Goal: Communication & Community: Ask a question

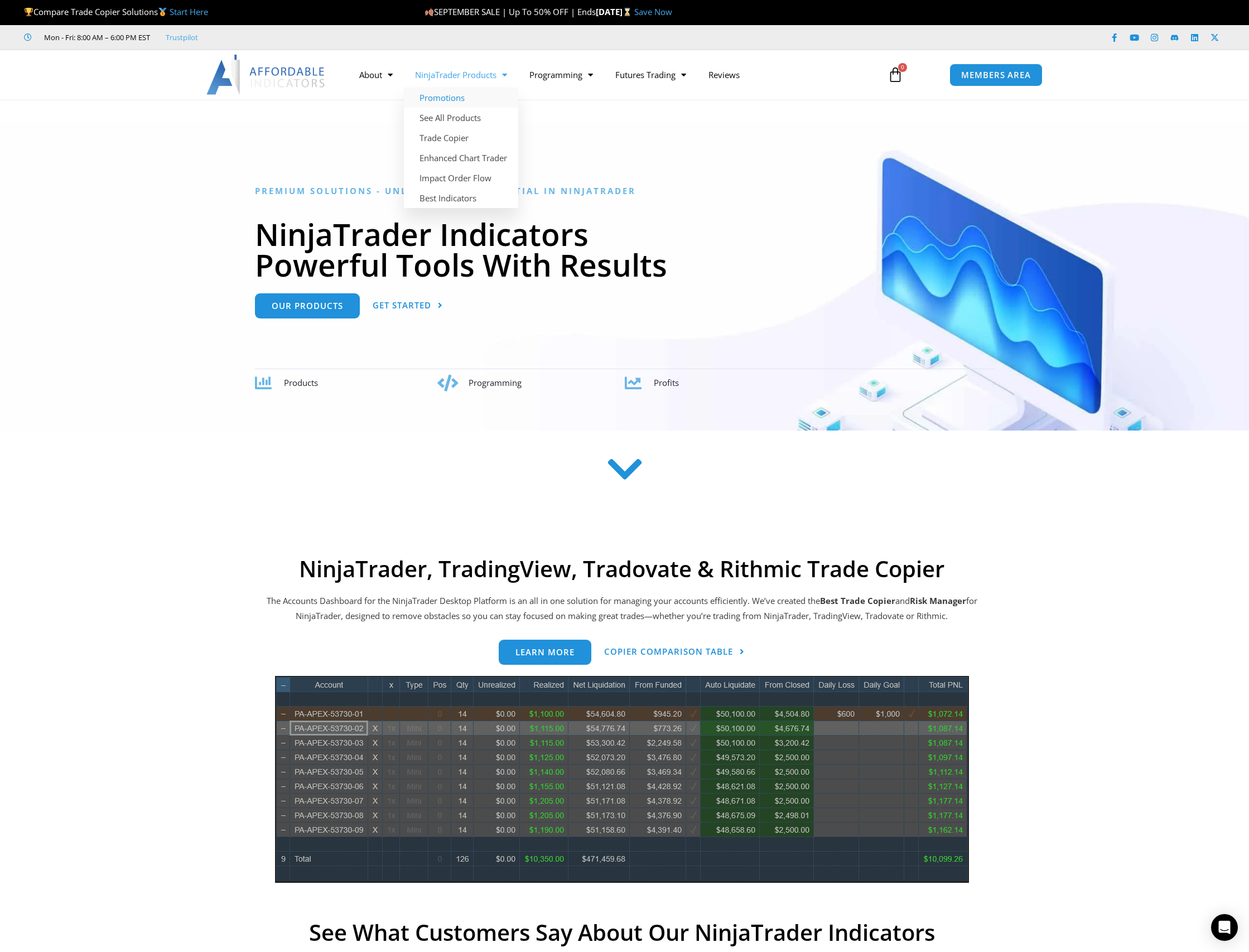
click at [461, 100] on link "Promotions" at bounding box center [461, 97] width 115 height 20
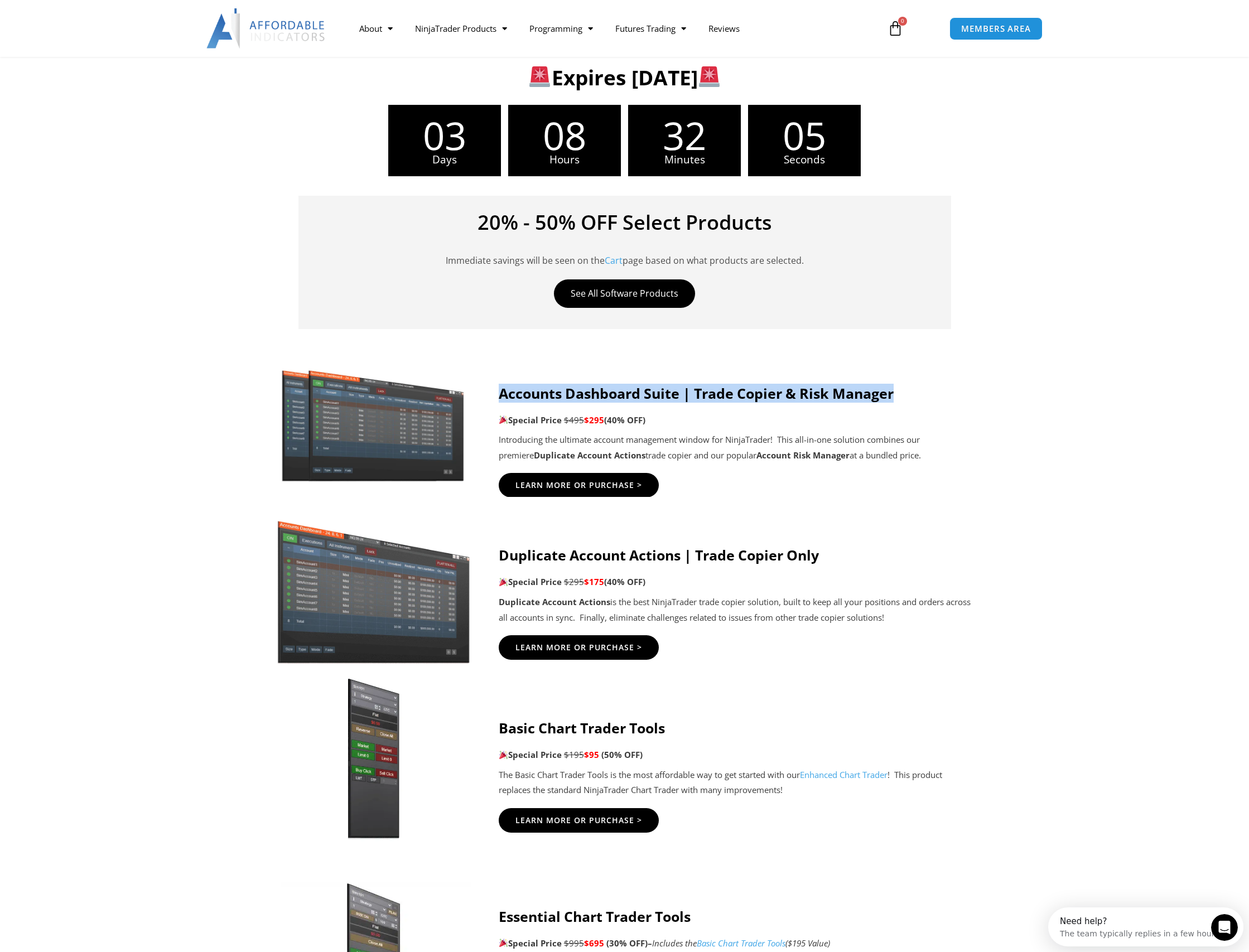
drag, startPoint x: 503, startPoint y: 391, endPoint x: 922, endPoint y: 396, distance: 419.0
click at [922, 396] on h4 "Accounts Dashboard Suite | Trade Copier & Risk Manager" at bounding box center [736, 393] width 475 height 16
drag, startPoint x: 922, startPoint y: 396, endPoint x: 915, endPoint y: 419, distance: 24.0
click at [922, 396] on h4 "Accounts Dashboard Suite | Trade Copier & Risk Manager" at bounding box center [736, 393] width 475 height 16
click at [788, 460] on strong "Account Risk Manager" at bounding box center [803, 455] width 93 height 11
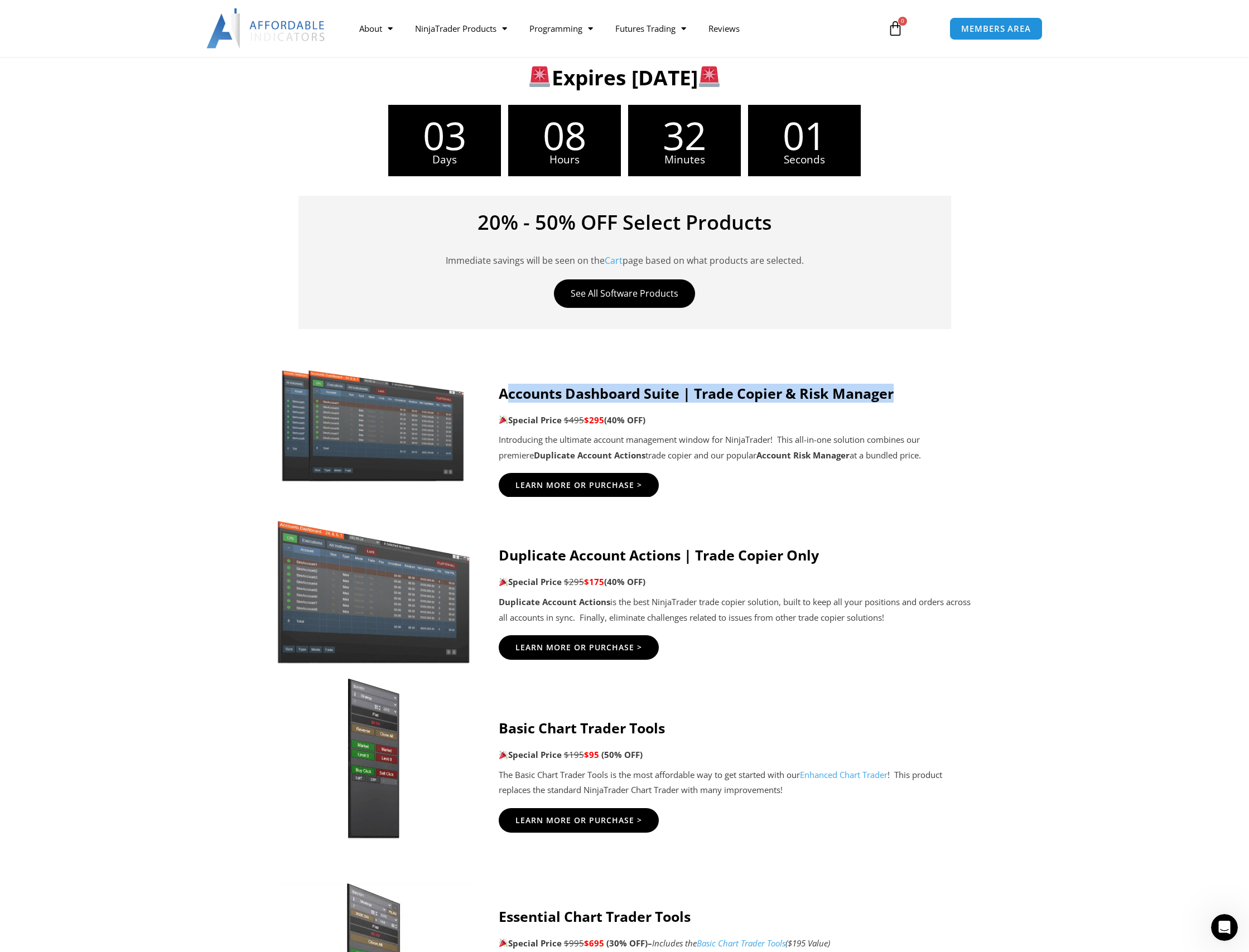
drag, startPoint x: 503, startPoint y: 393, endPoint x: 958, endPoint y: 398, distance: 455.0
click at [958, 398] on h4 "Accounts Dashboard Suite | Trade Copier & Risk Manager" at bounding box center [736, 393] width 475 height 16
click at [1217, 923] on icon "Open Intercom Messenger" at bounding box center [1223, 926] width 18 height 18
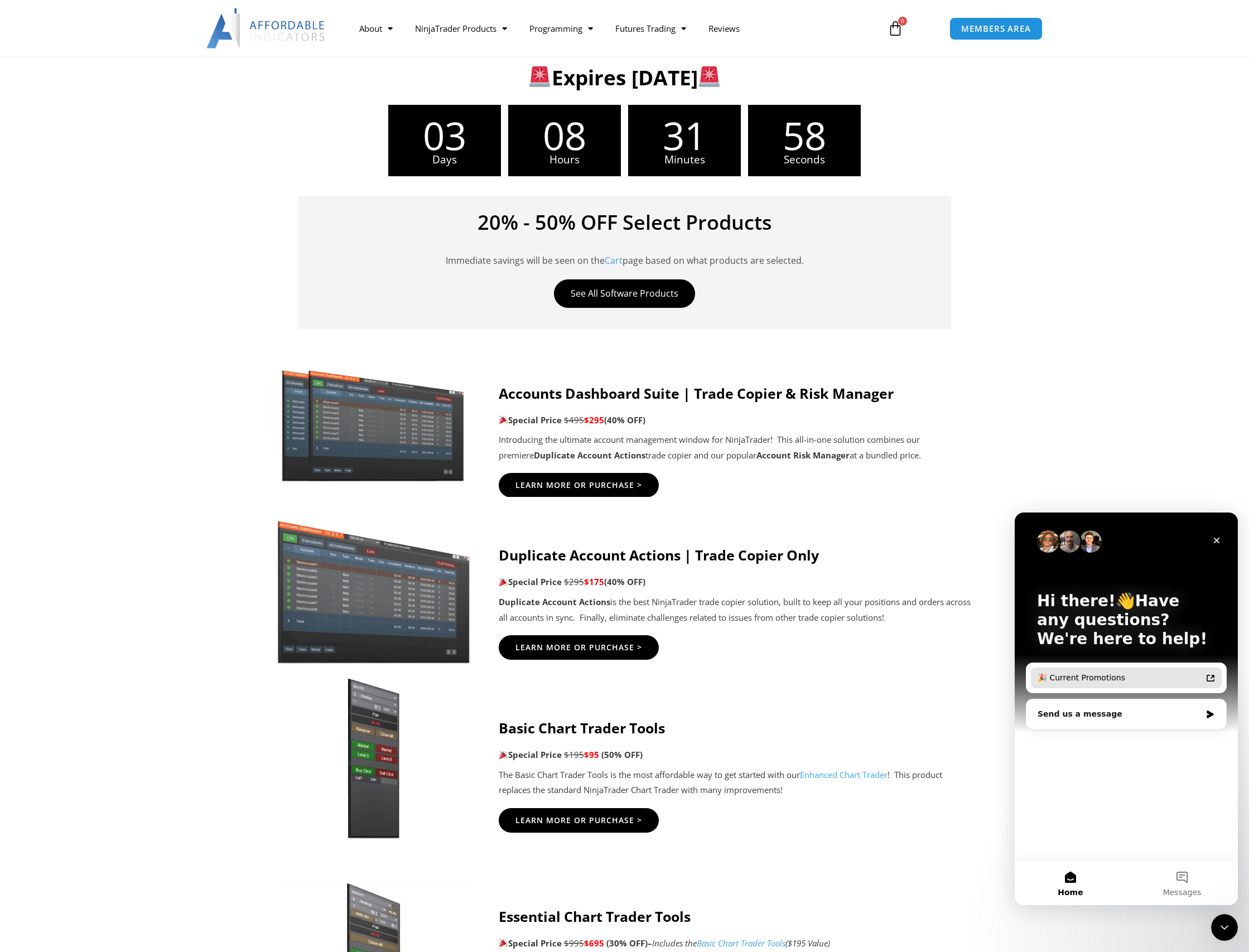
click at [1117, 677] on div "🎉 Current Promotions" at bounding box center [1119, 678] width 164 height 12
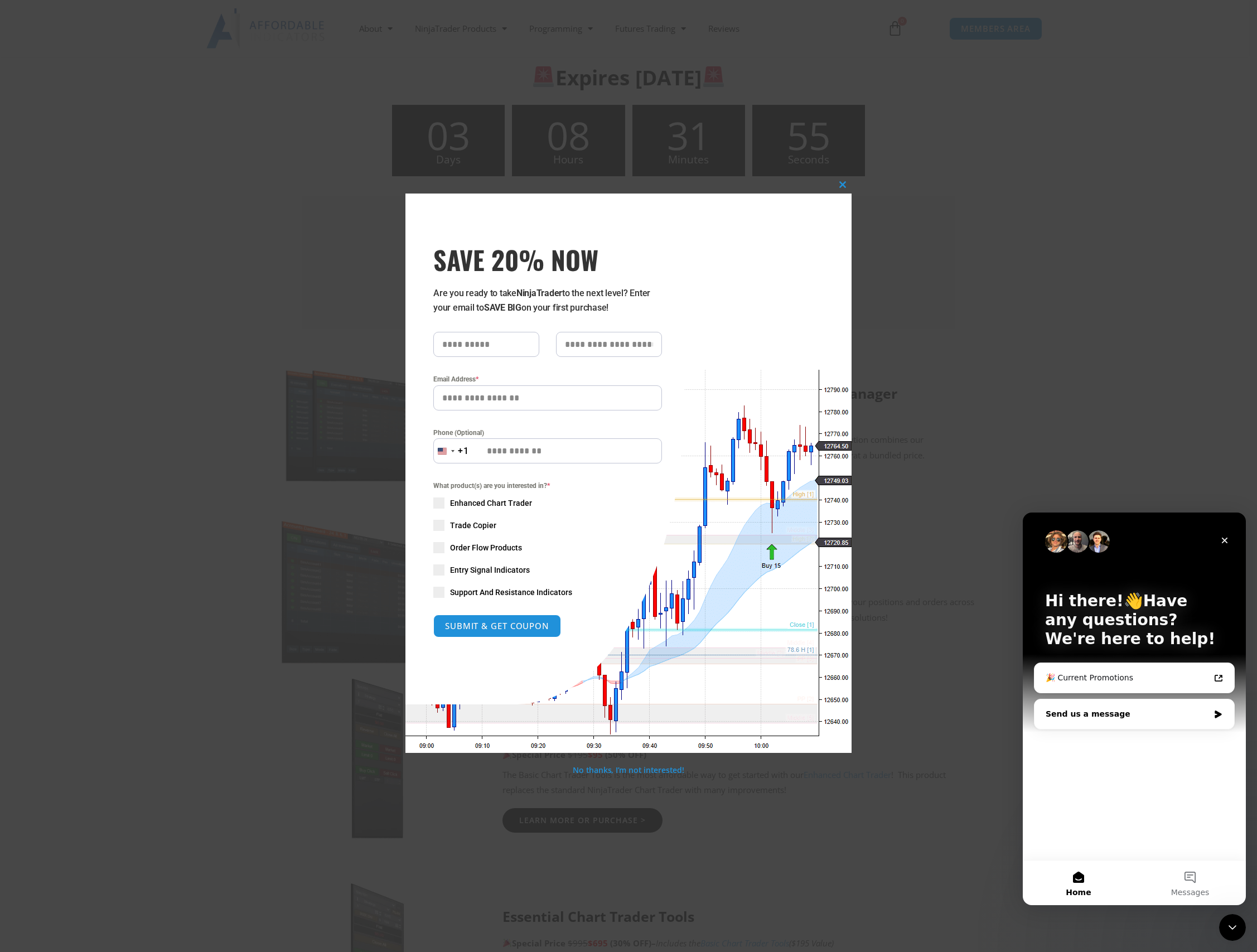
click at [1097, 716] on div "Send us a message" at bounding box center [1128, 714] width 163 height 12
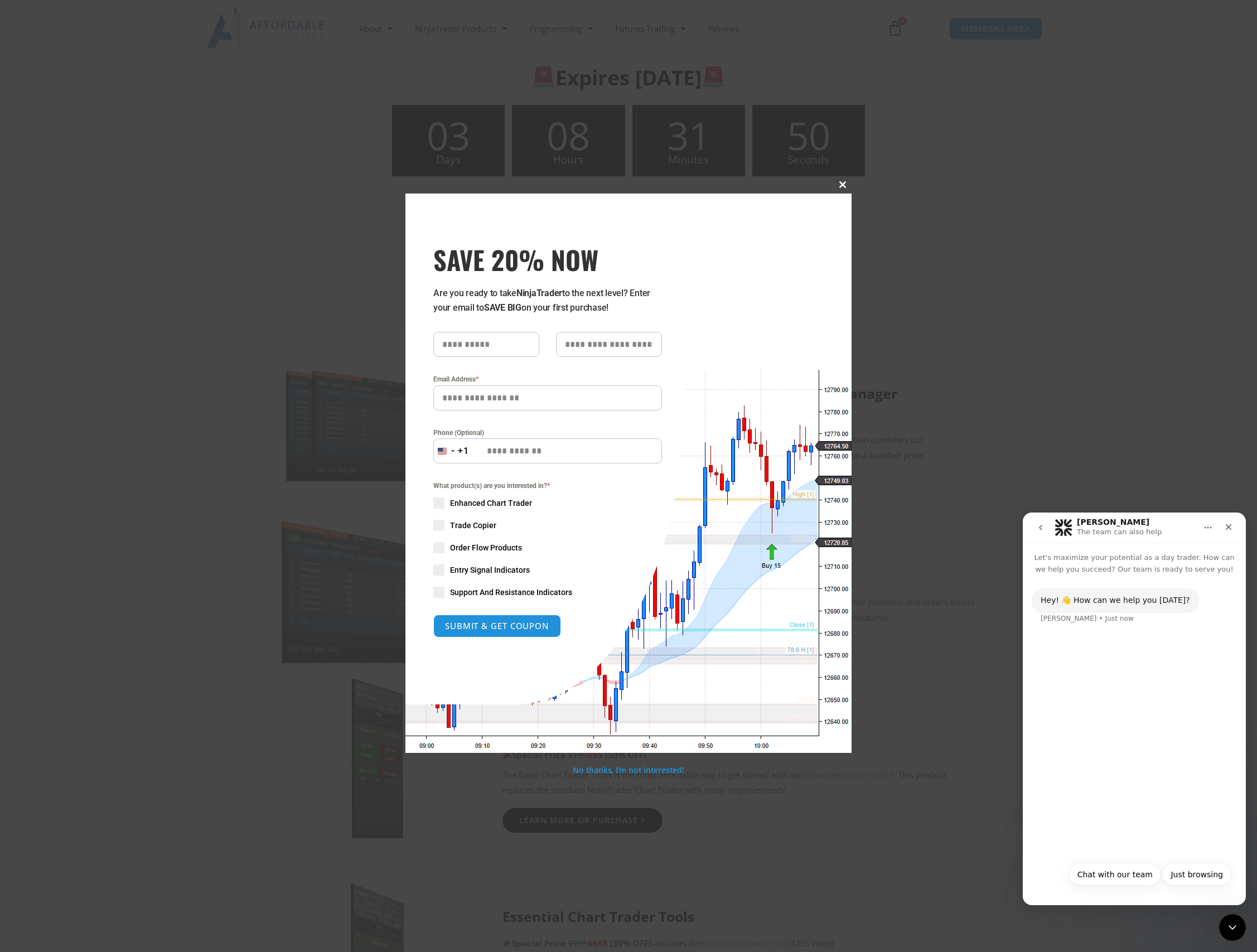
click at [839, 184] on span "SAVE 20% NOW popup" at bounding box center [843, 184] width 18 height 6
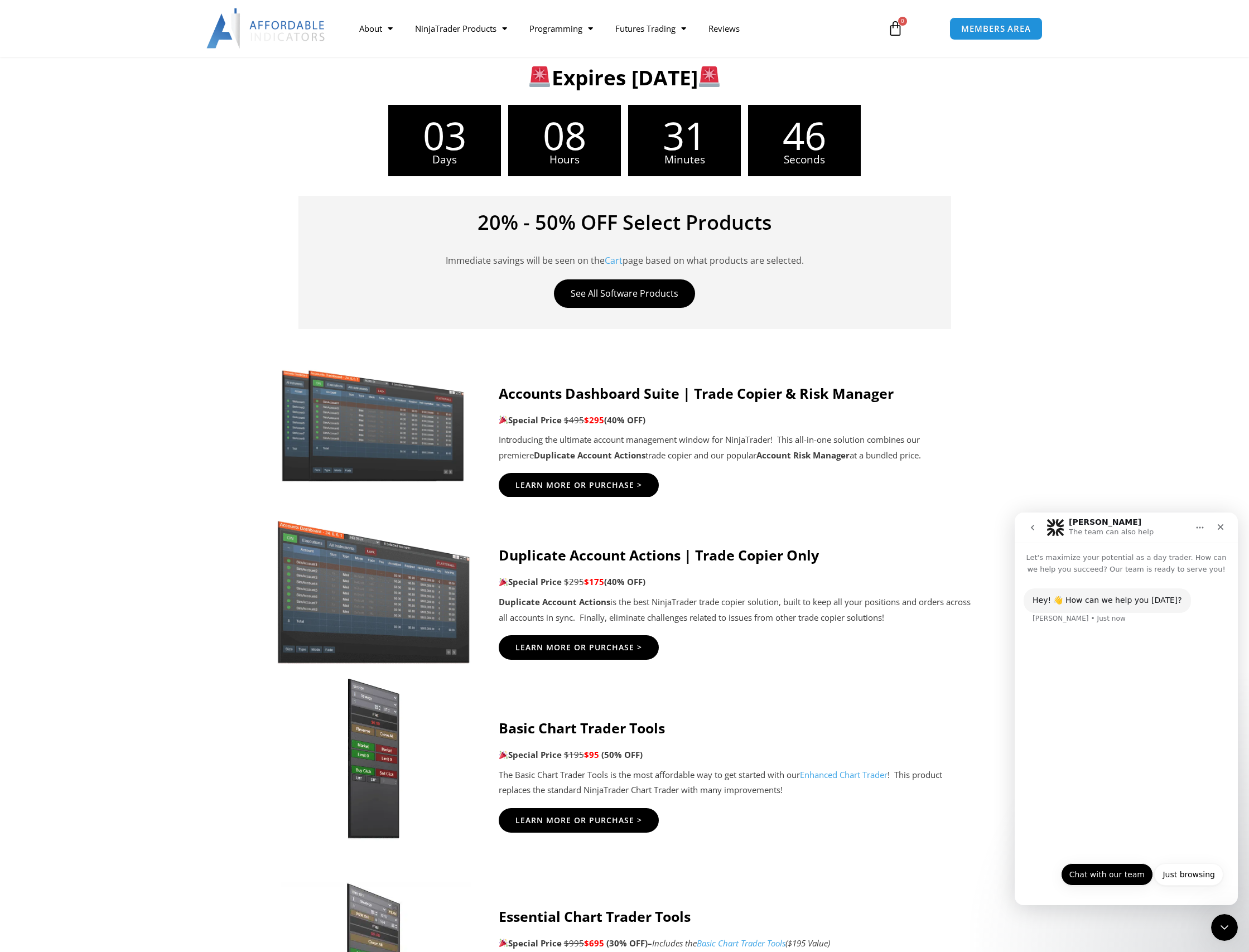
click at [1094, 878] on button "Chat with our team" at bounding box center [1107, 874] width 92 height 22
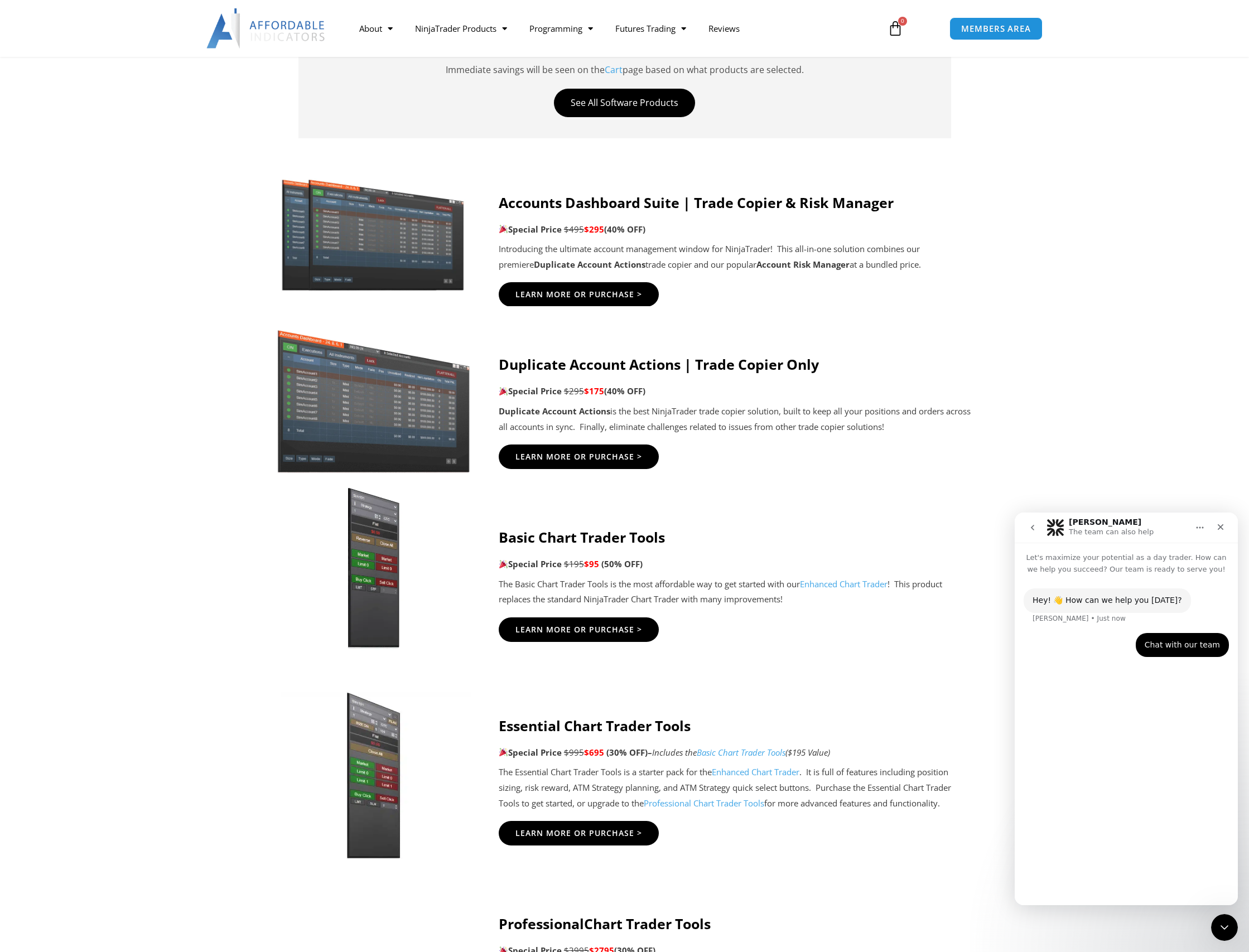
scroll to position [510, 0]
click at [1209, 875] on button "No" at bounding box center [1210, 874] width 28 height 22
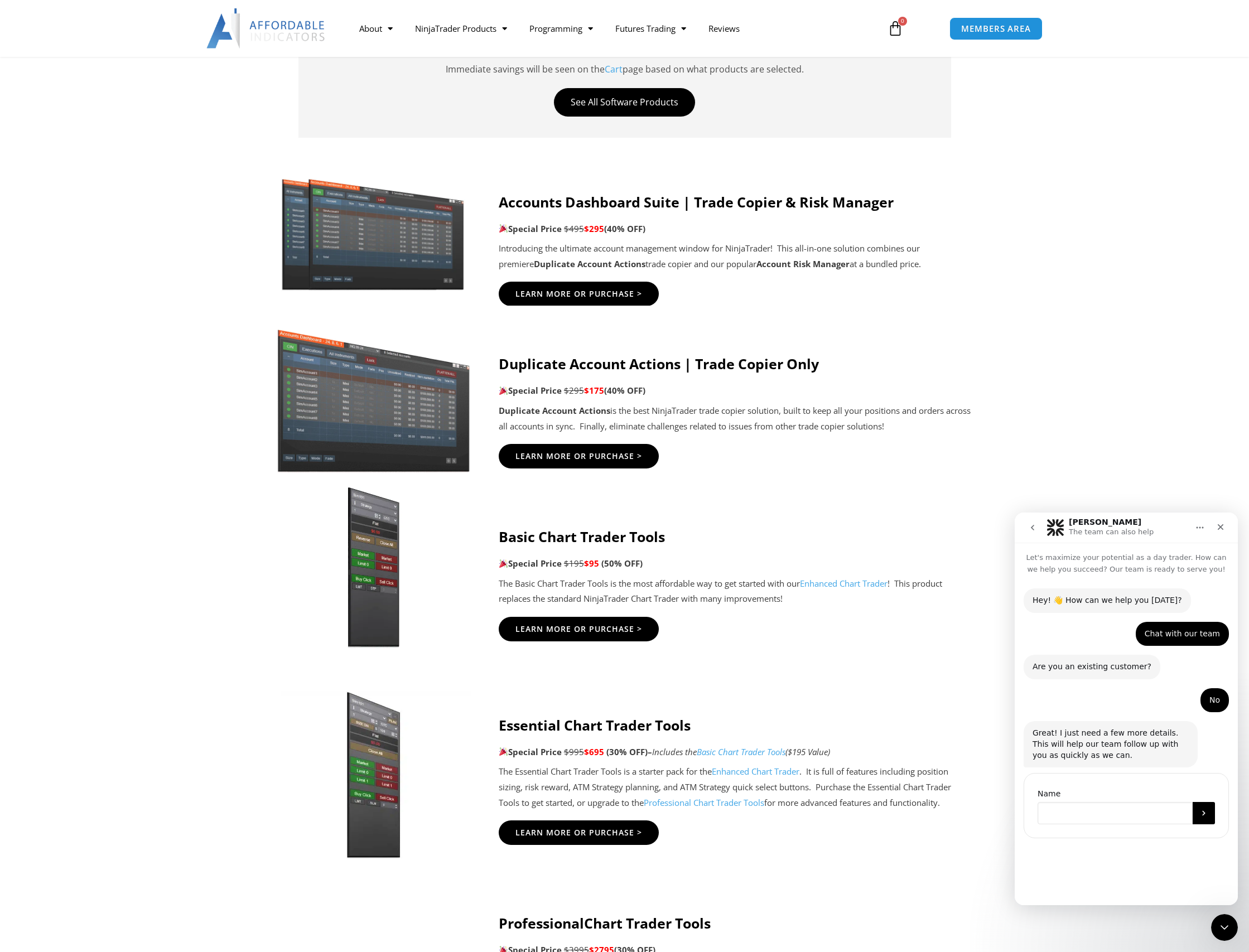
click at [1063, 812] on input "Name" at bounding box center [1115, 813] width 155 height 22
type input "**********"
click at [1201, 816] on icon "Submit" at bounding box center [1204, 813] width 9 height 9
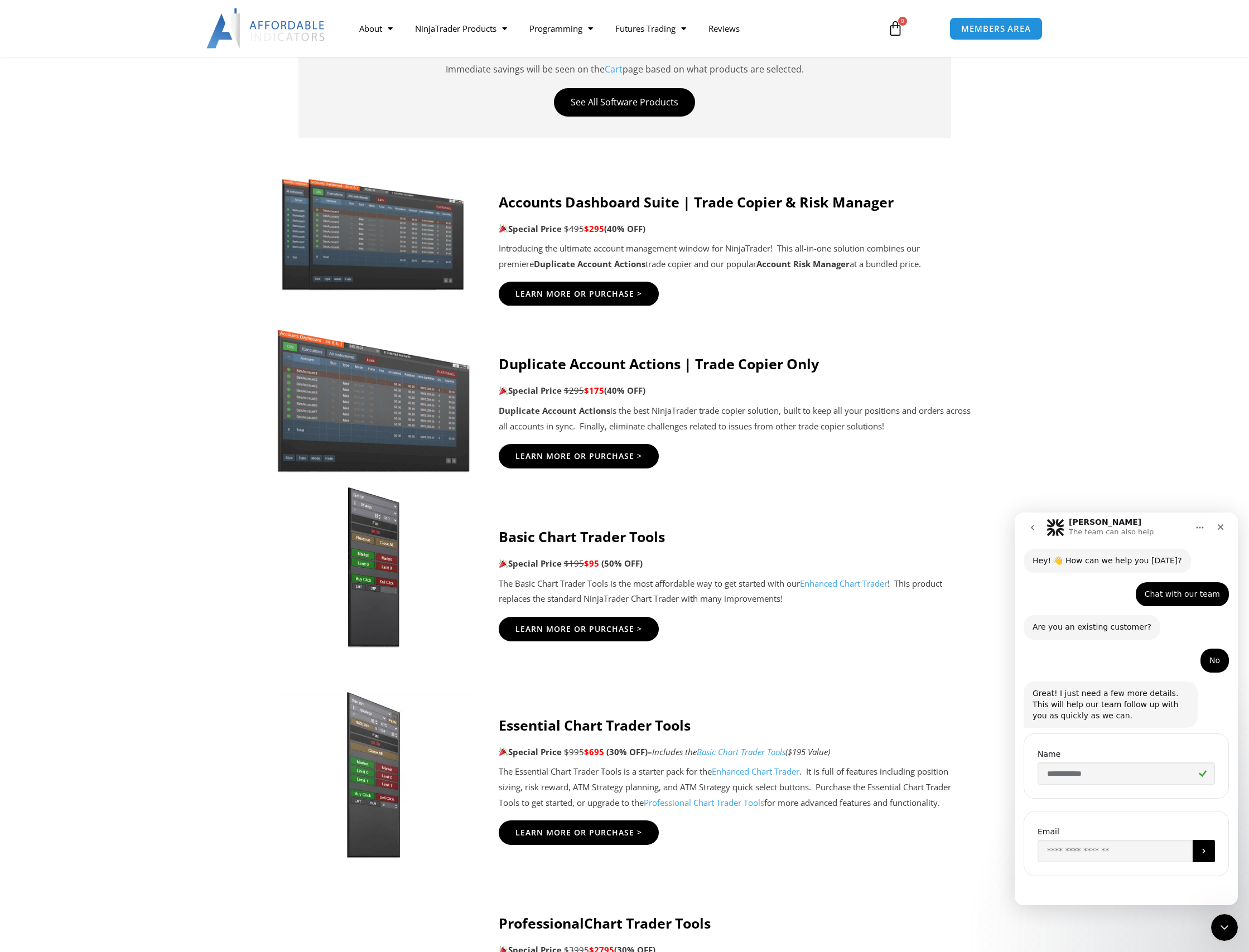
scroll to position [40, 0]
click at [1127, 847] on input "Enter your email" at bounding box center [1115, 850] width 155 height 22
type input "**********"
click at [1207, 843] on button "Submit" at bounding box center [1204, 850] width 22 height 22
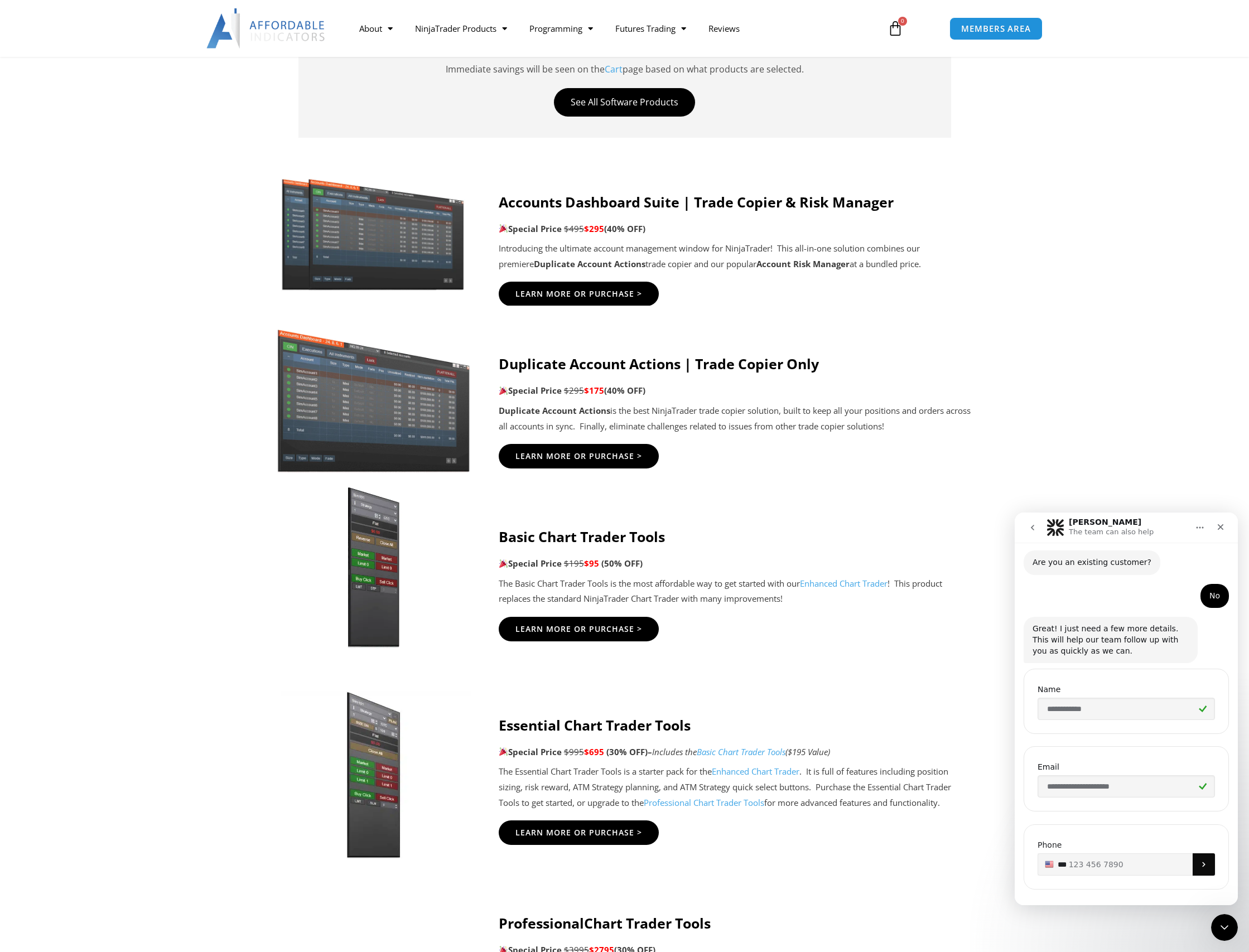
scroll to position [117, 0]
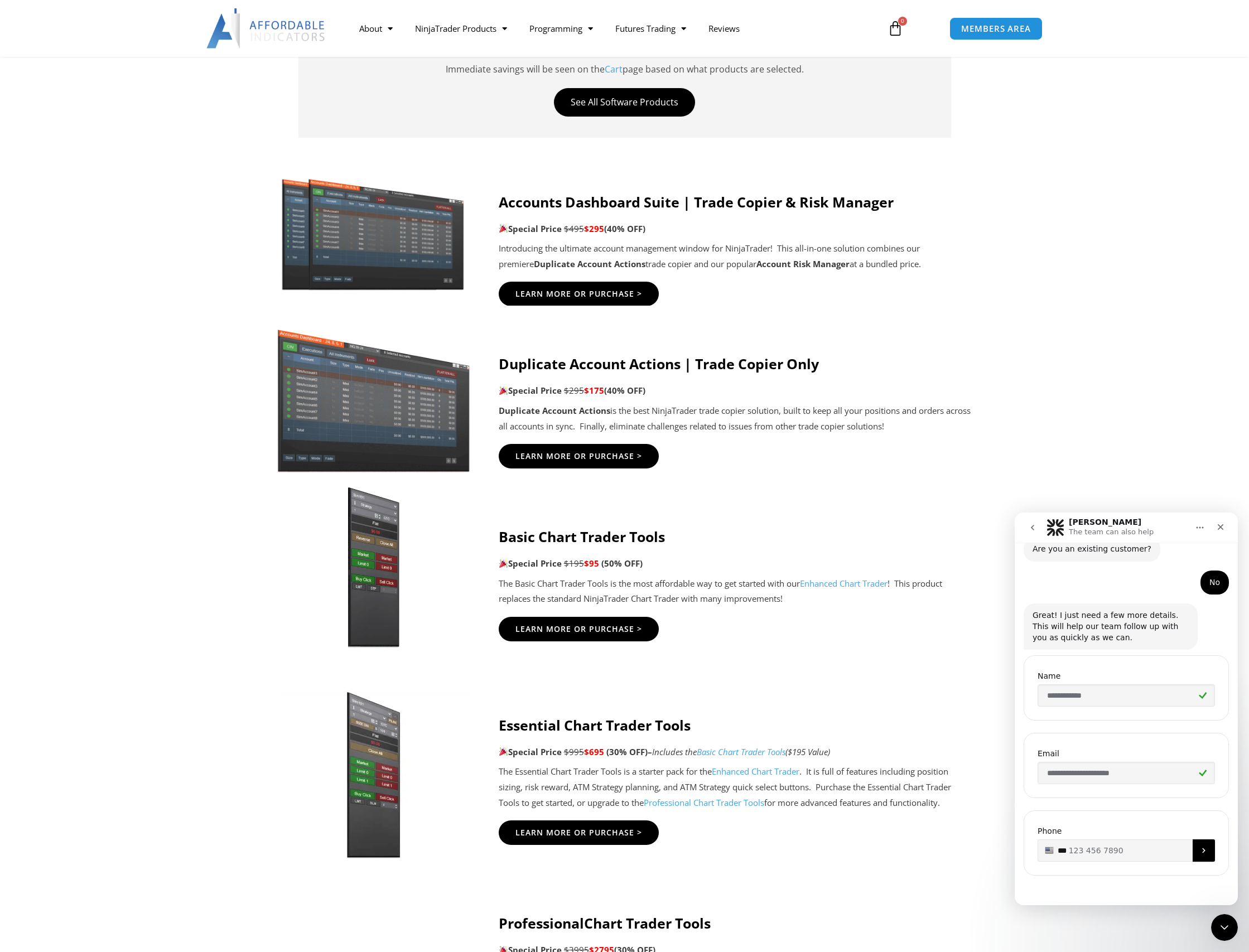
click at [1154, 854] on input "**" at bounding box center [1126, 850] width 177 height 22
click at [1193, 849] on button "Submit" at bounding box center [1204, 850] width 22 height 22
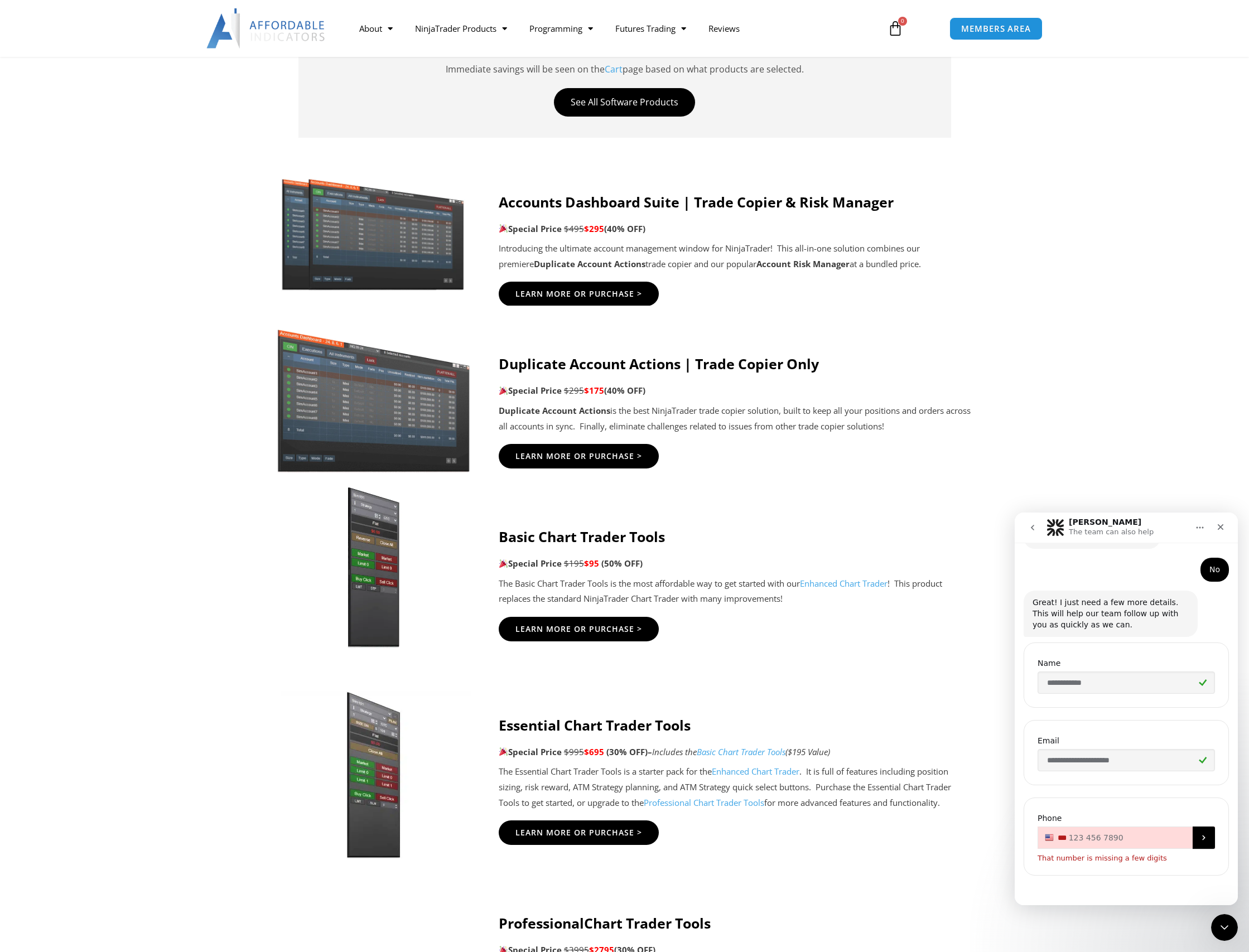
click at [1132, 839] on input "**" at bounding box center [1126, 837] width 177 height 22
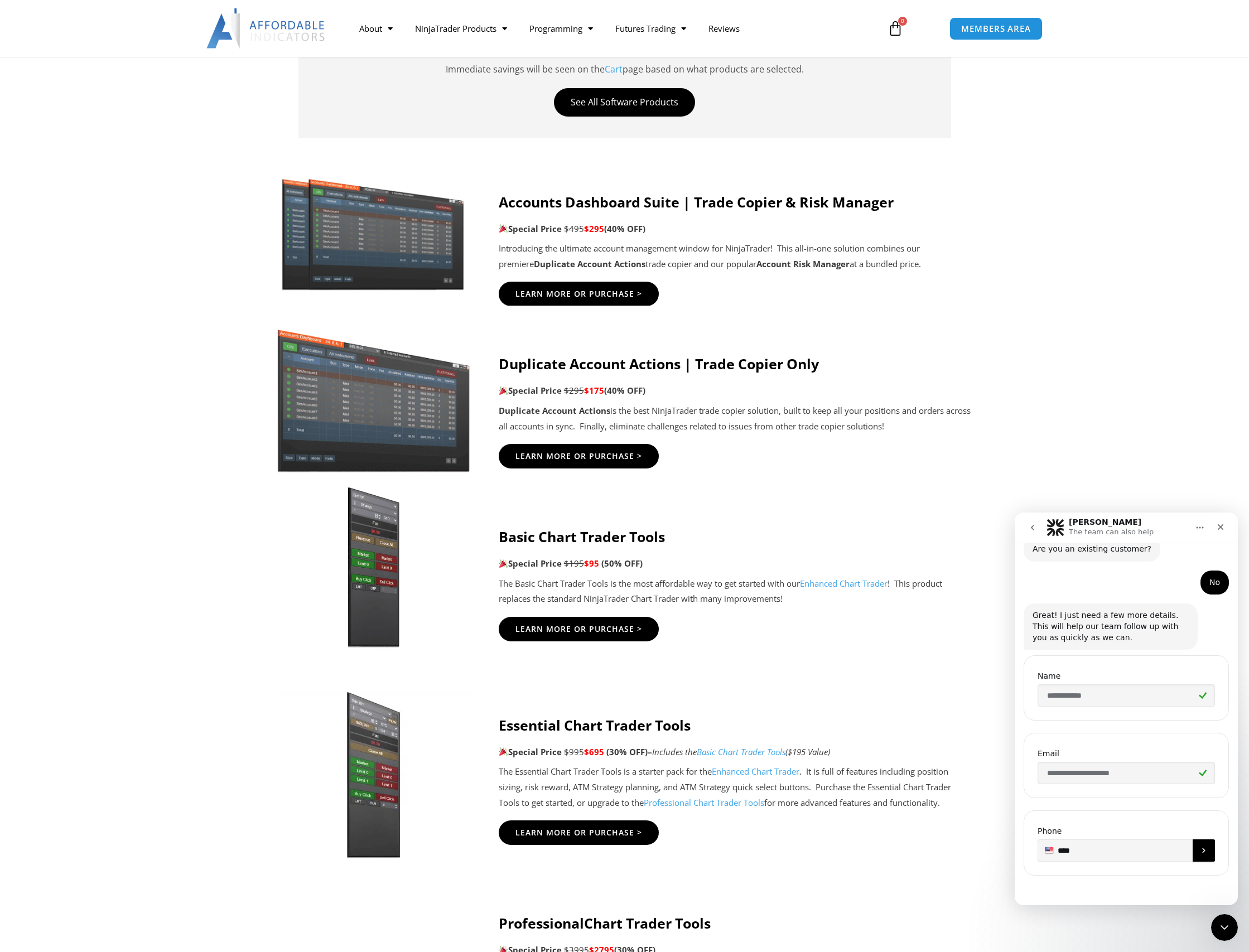
scroll to position [117, 0]
type input "**********"
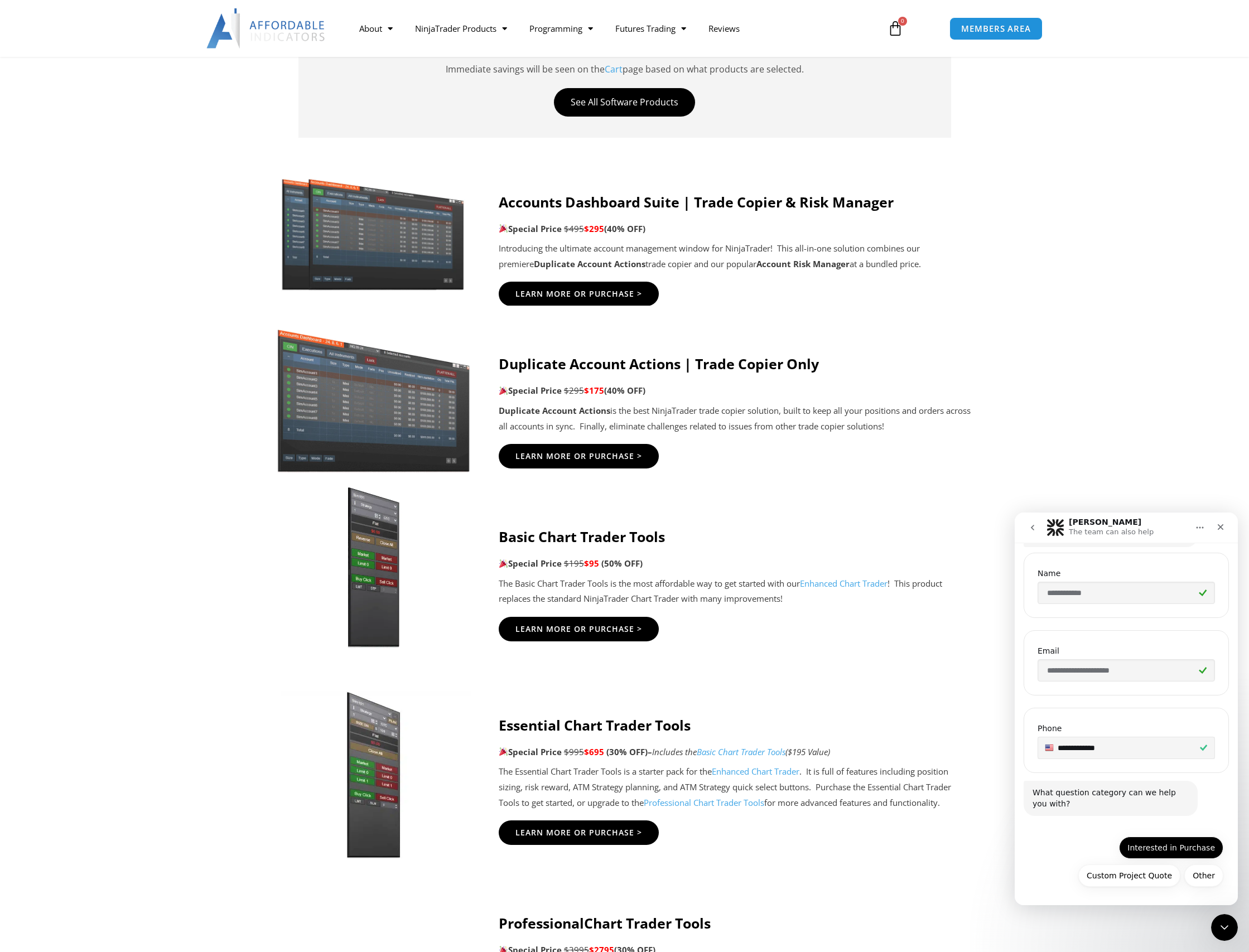
click at [1164, 849] on button "Interested in Purchase" at bounding box center [1171, 847] width 105 height 22
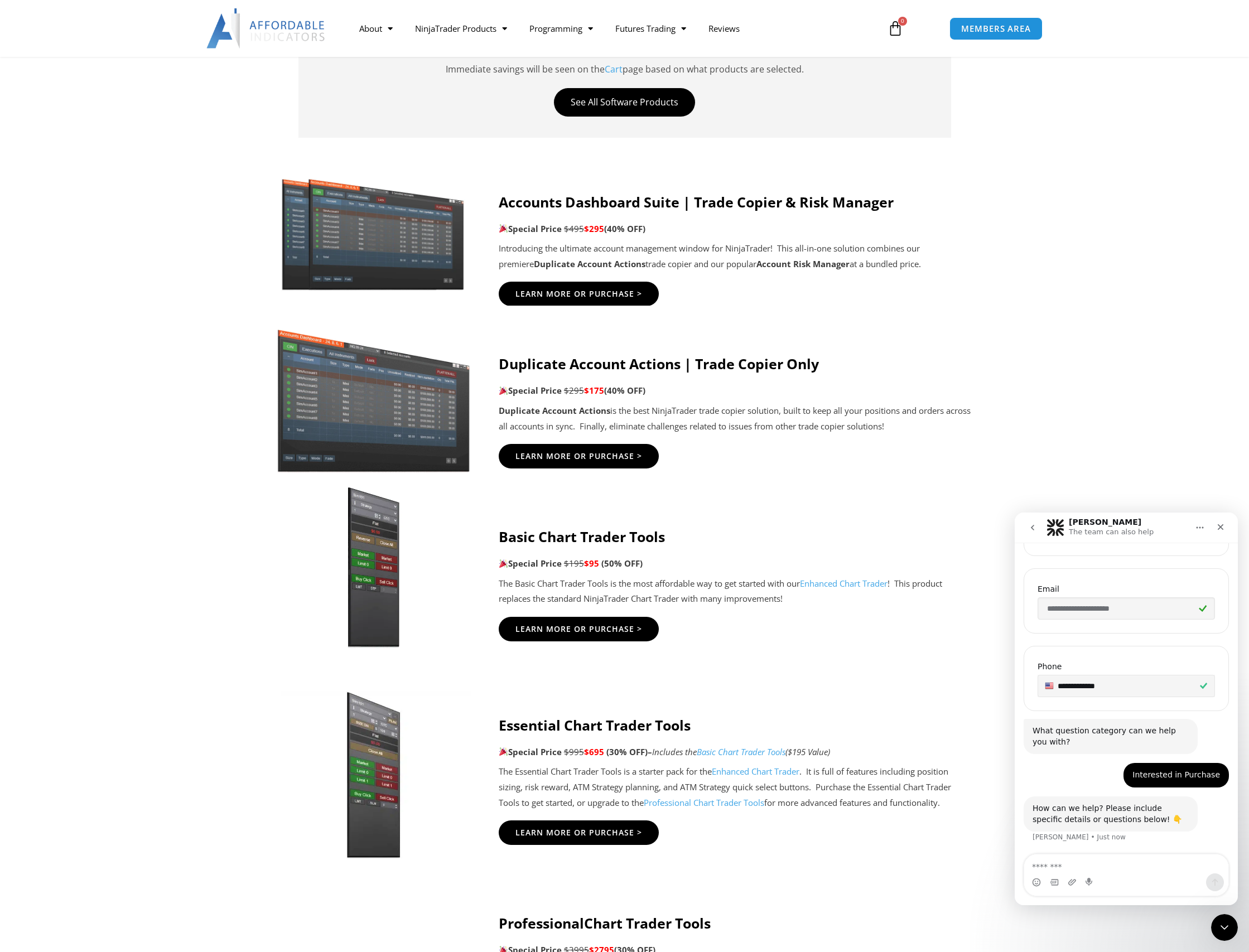
scroll to position [282, 0]
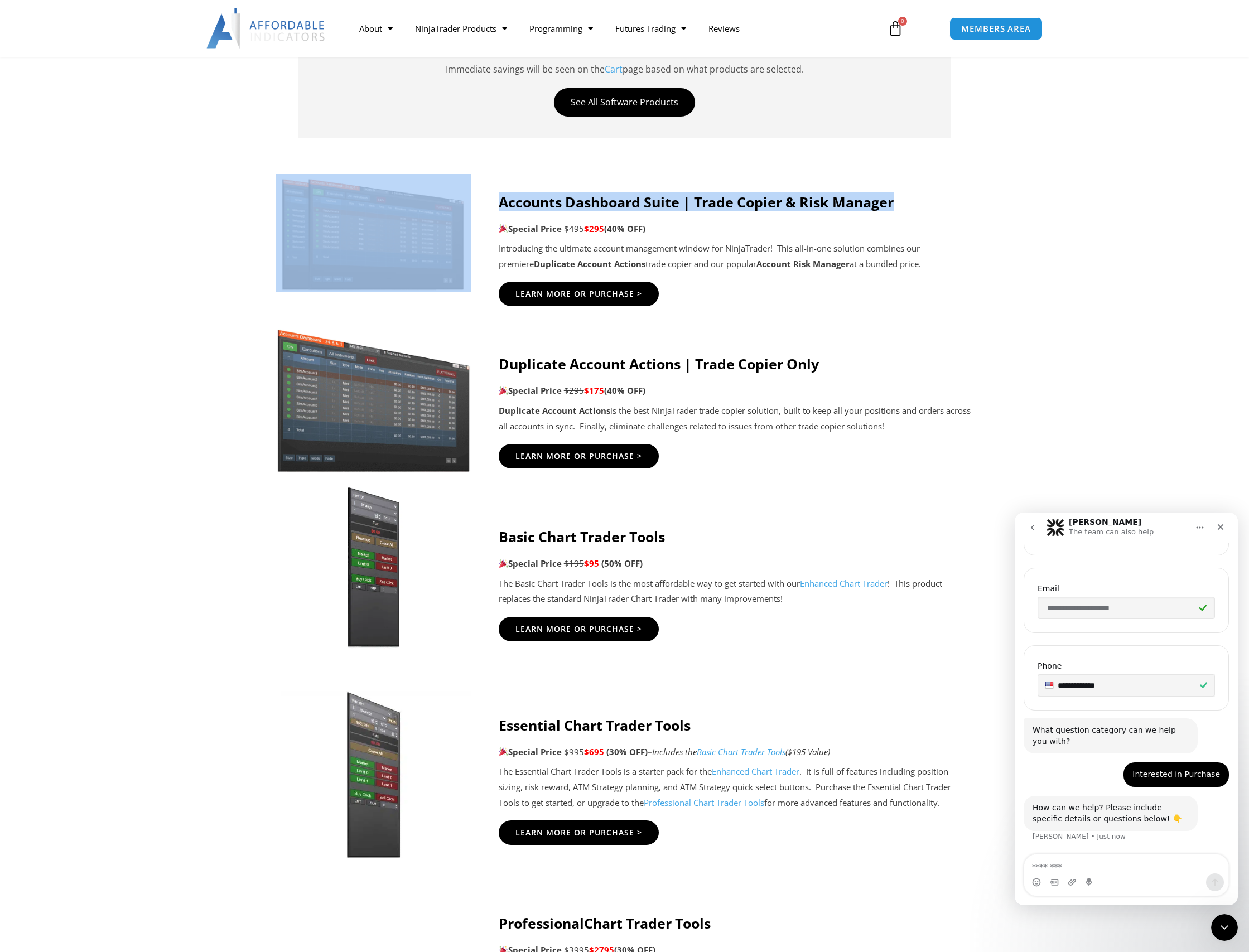
drag, startPoint x: 496, startPoint y: 201, endPoint x: 908, endPoint y: 218, distance: 412.4
click at [903, 209] on div "Accounts Dashboard Suite | Trade Copier & Risk Manager Special Price $495 $295 …" at bounding box center [624, 239] width 697 height 136
copy div "Accounts Dashboard Suite | Trade Copier & Risk Manager"
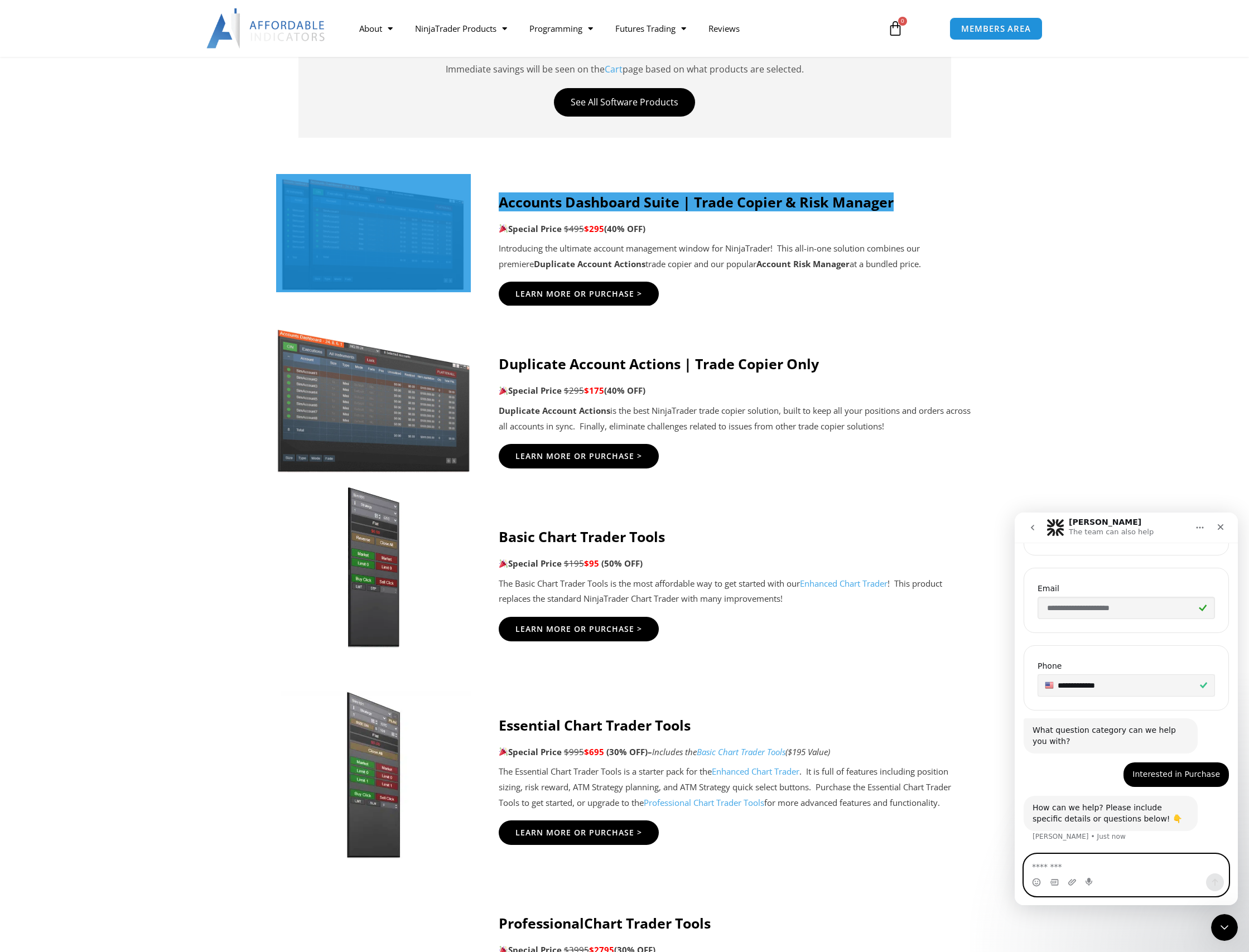
click at [1065, 864] on textarea "Message…" at bounding box center [1126, 864] width 204 height 19
paste textarea "**********"
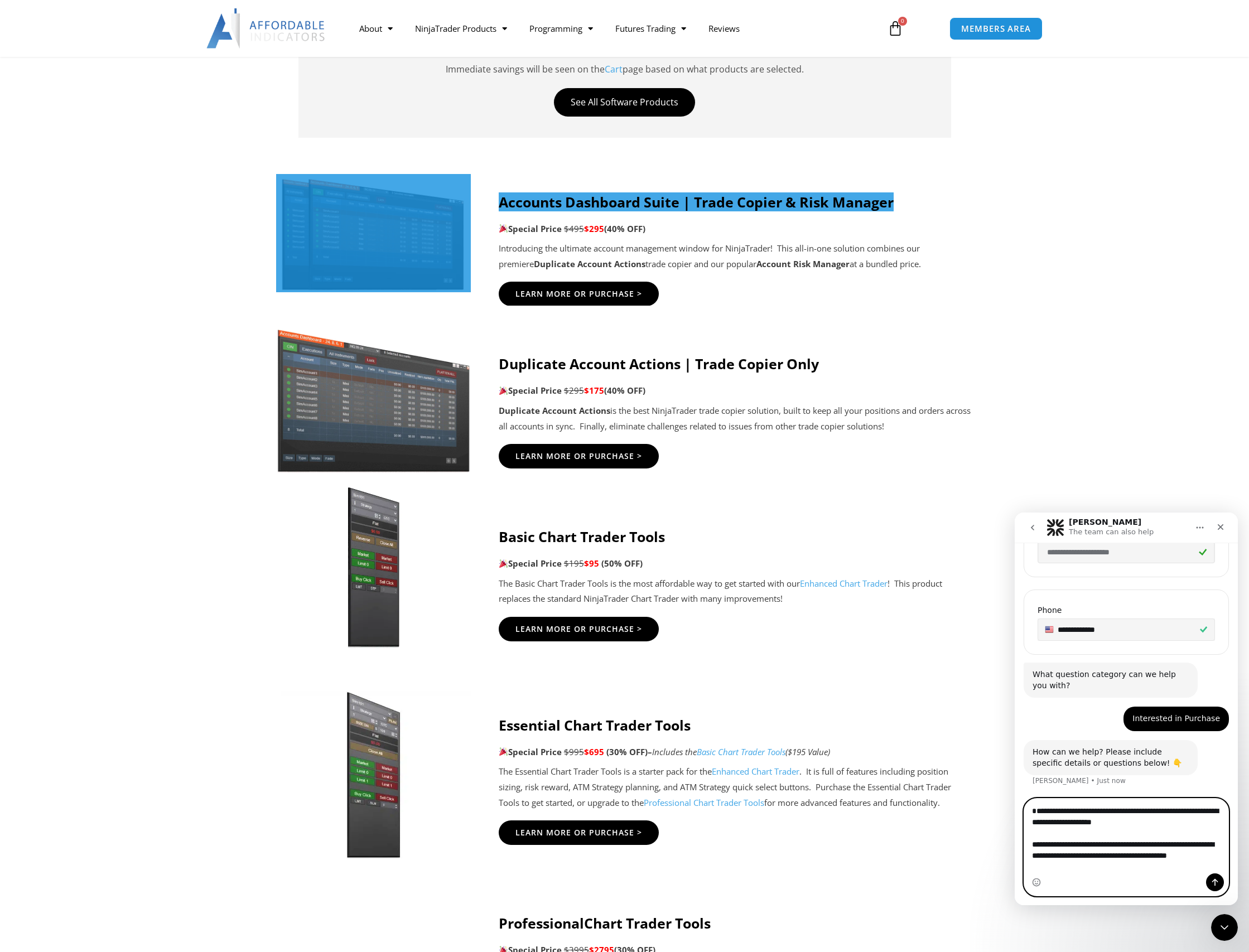
scroll to position [349, 0]
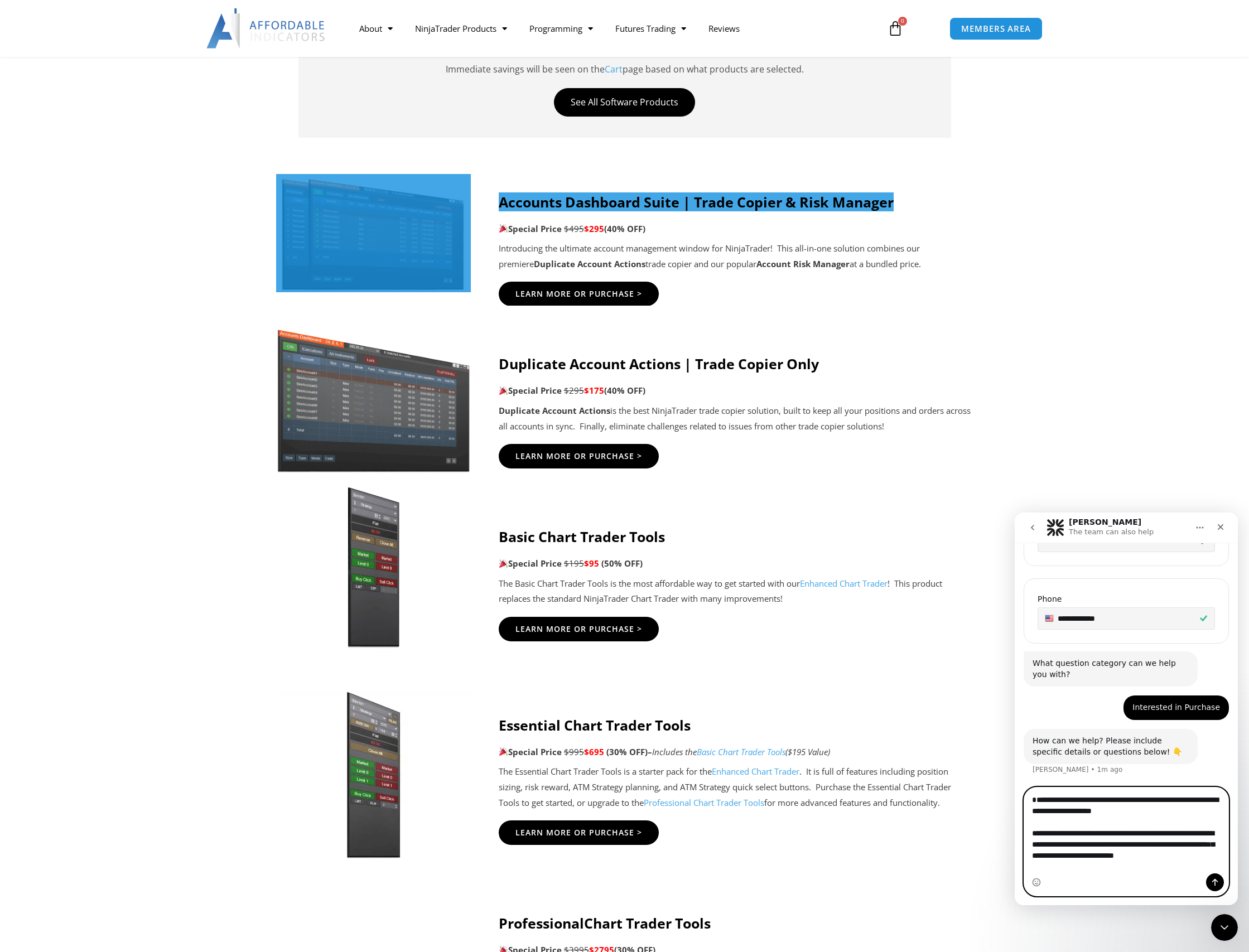
type textarea "**********"
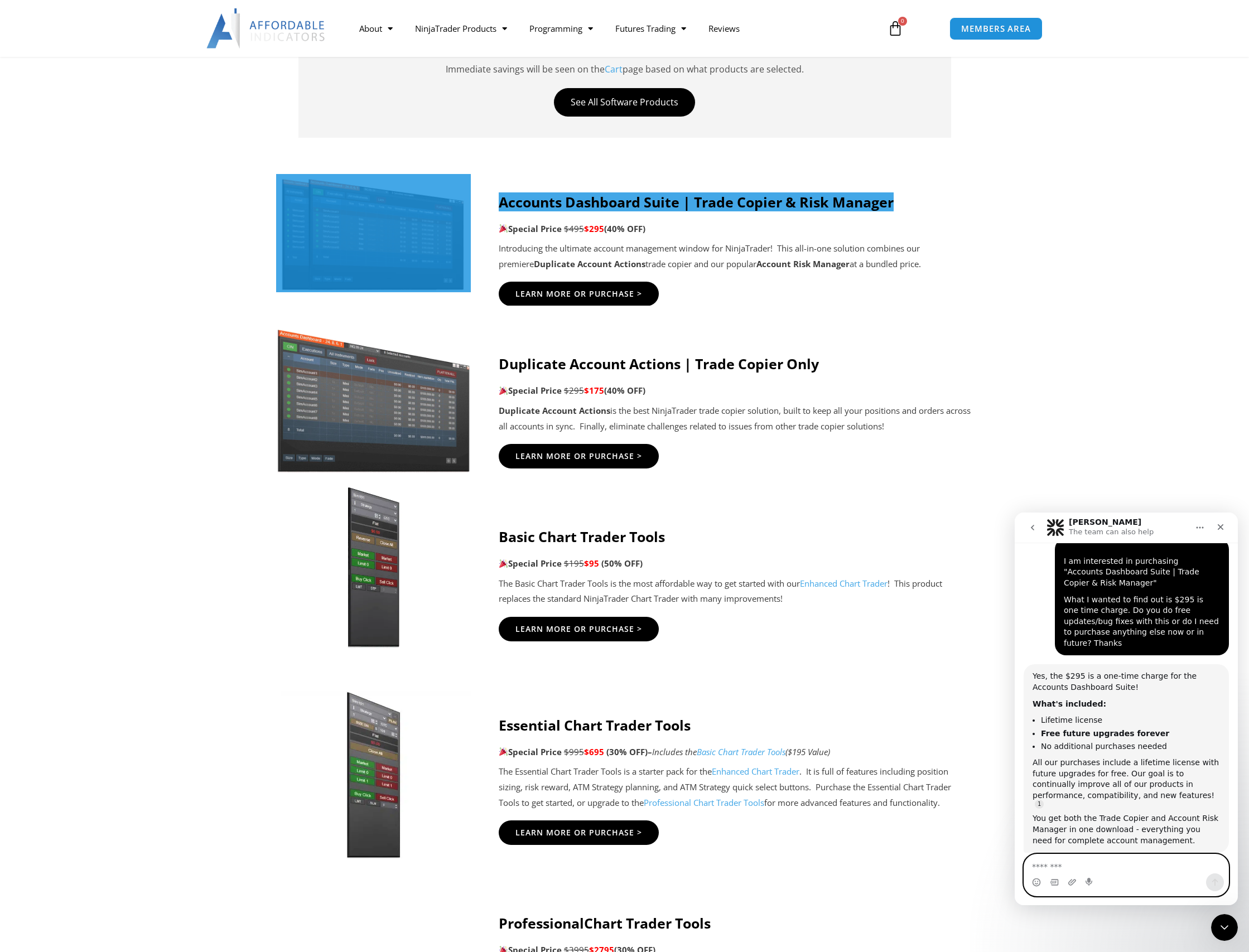
scroll to position [614, 0]
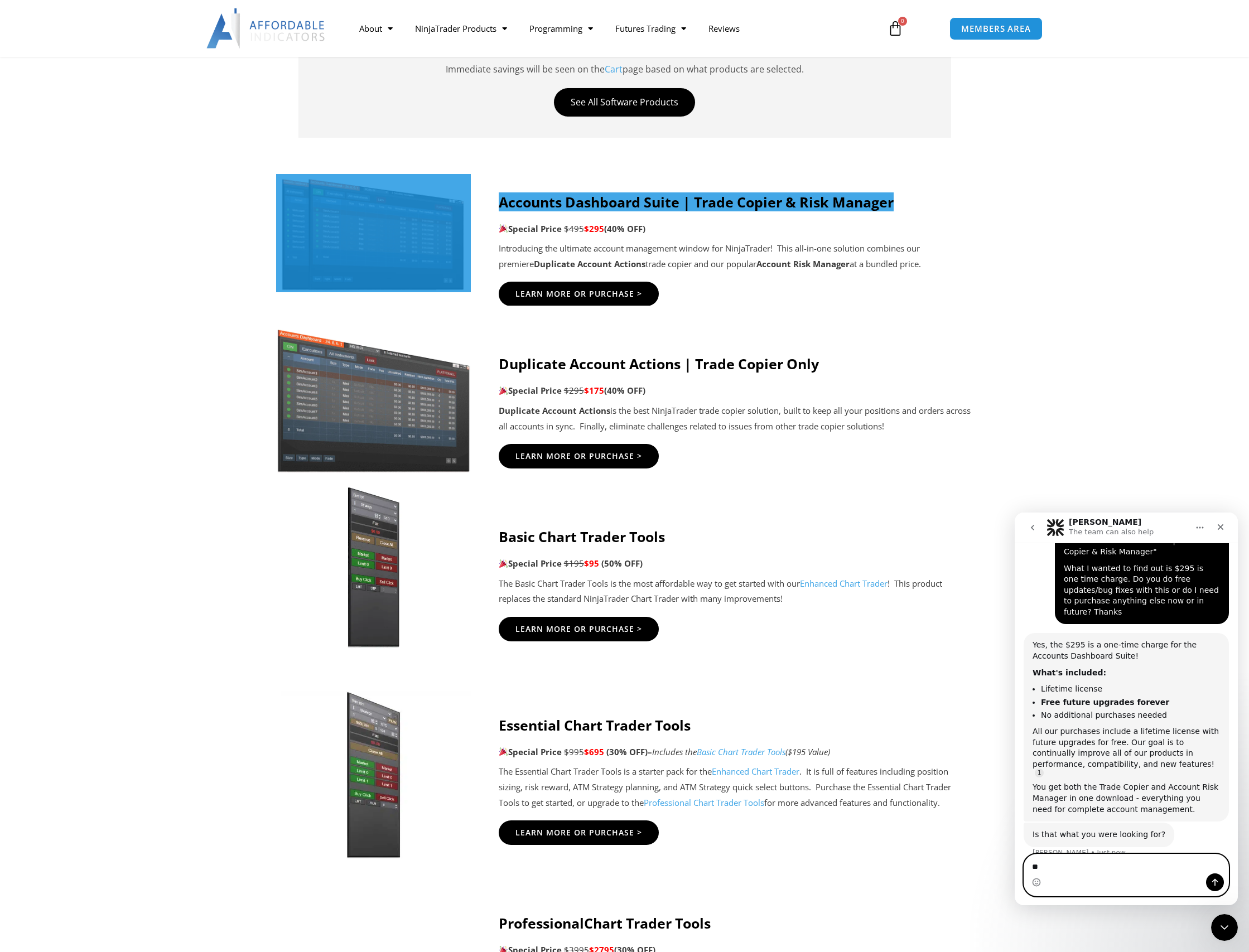
type textarea "***"
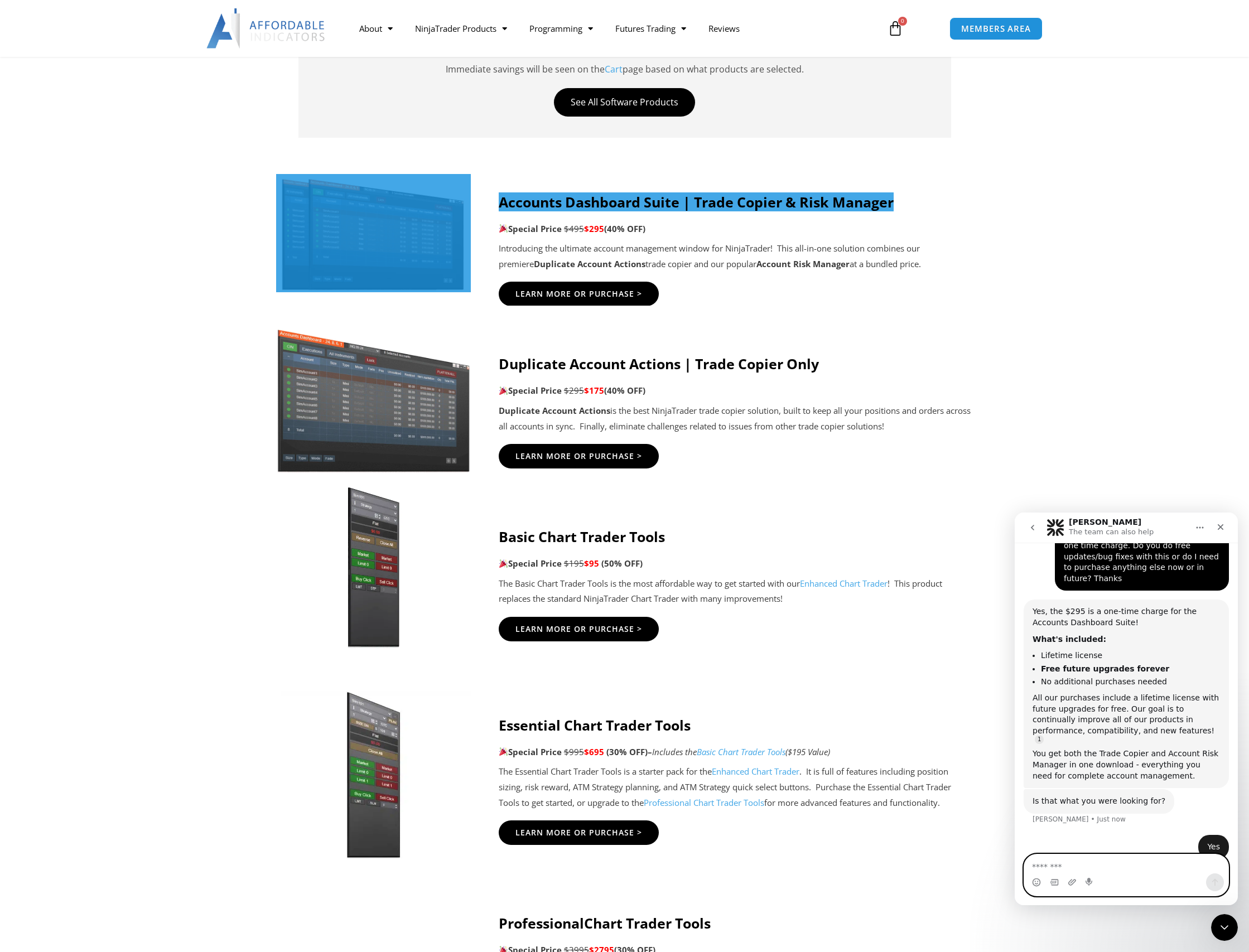
scroll to position [684, 0]
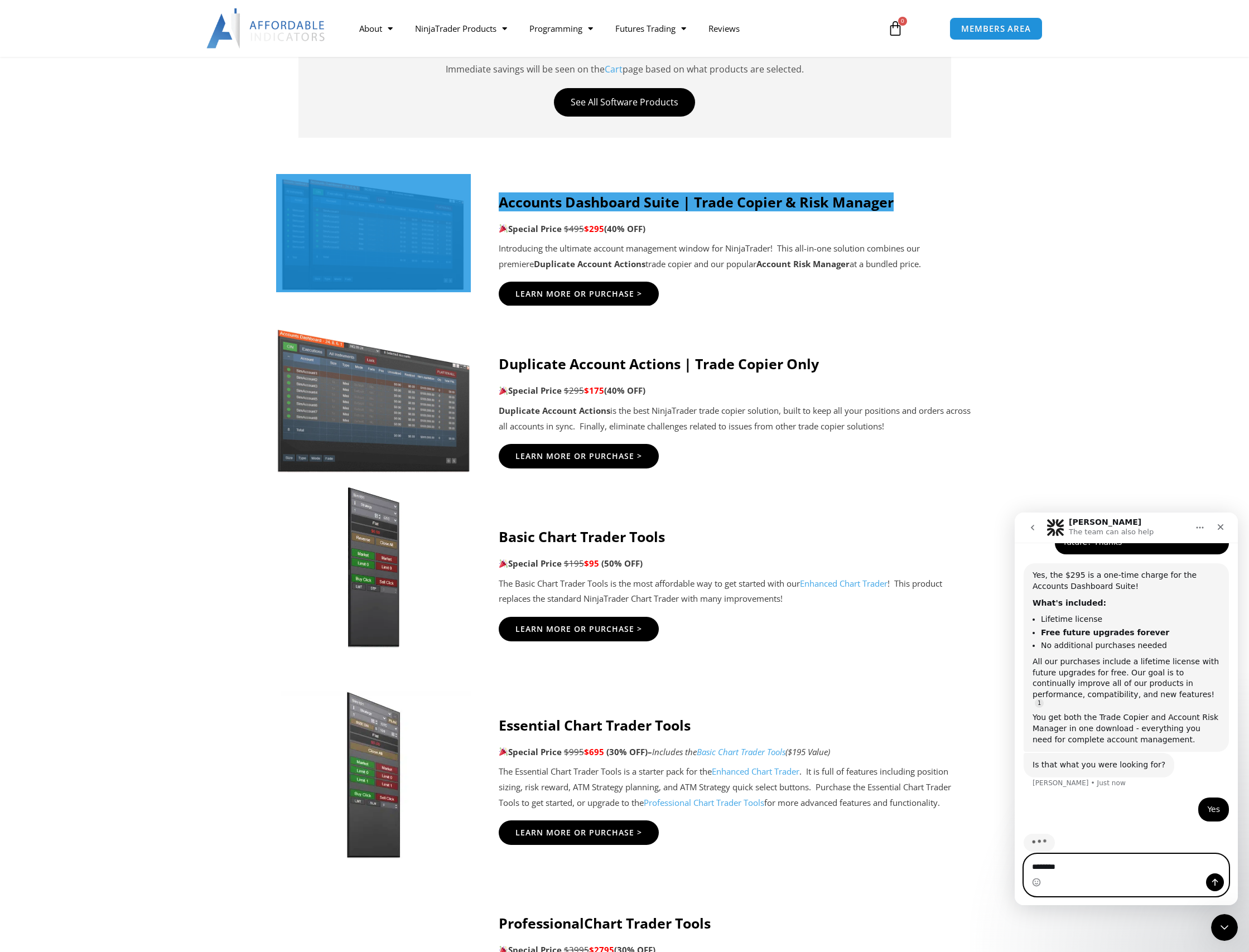
type textarea "*********"
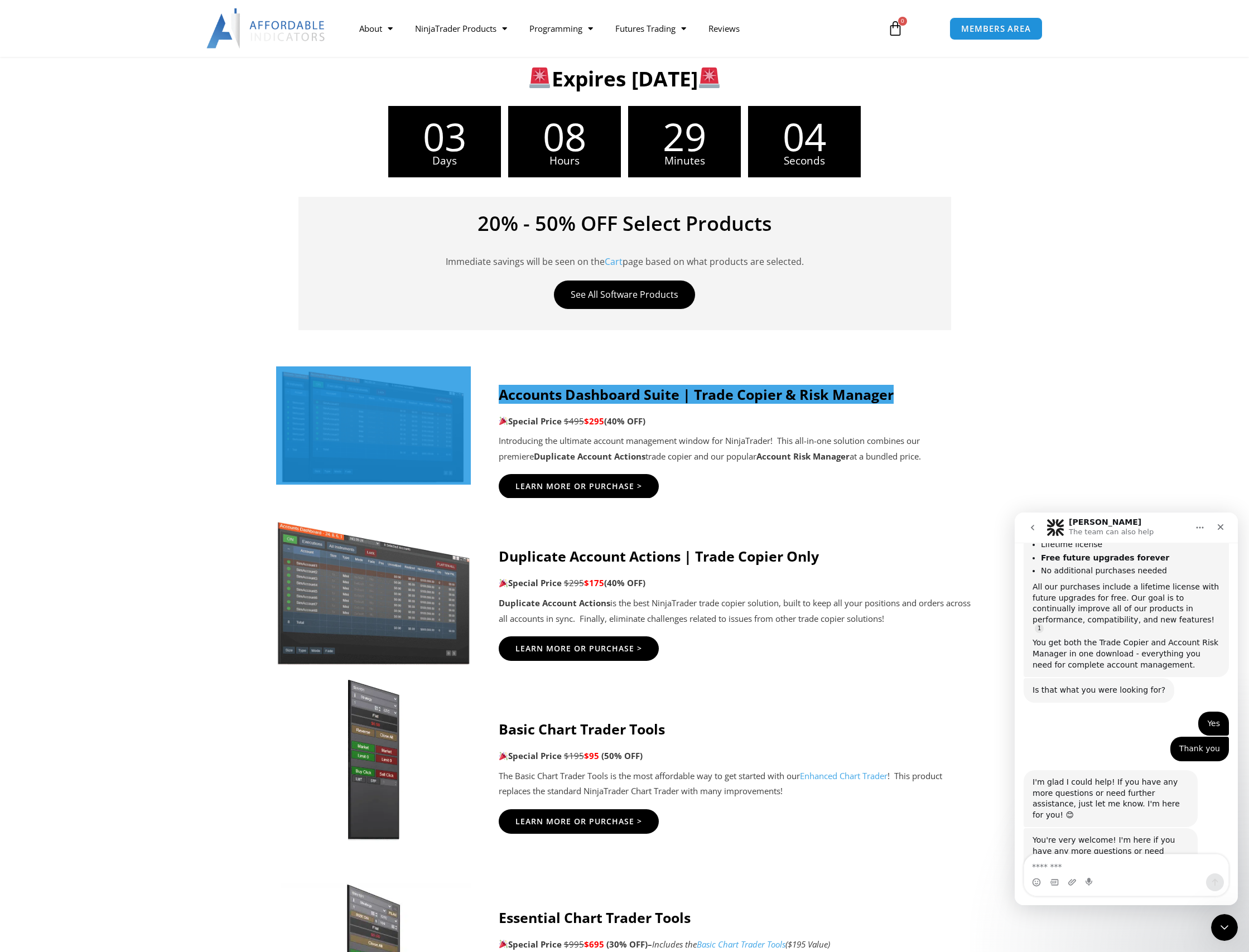
scroll to position [775, 0]
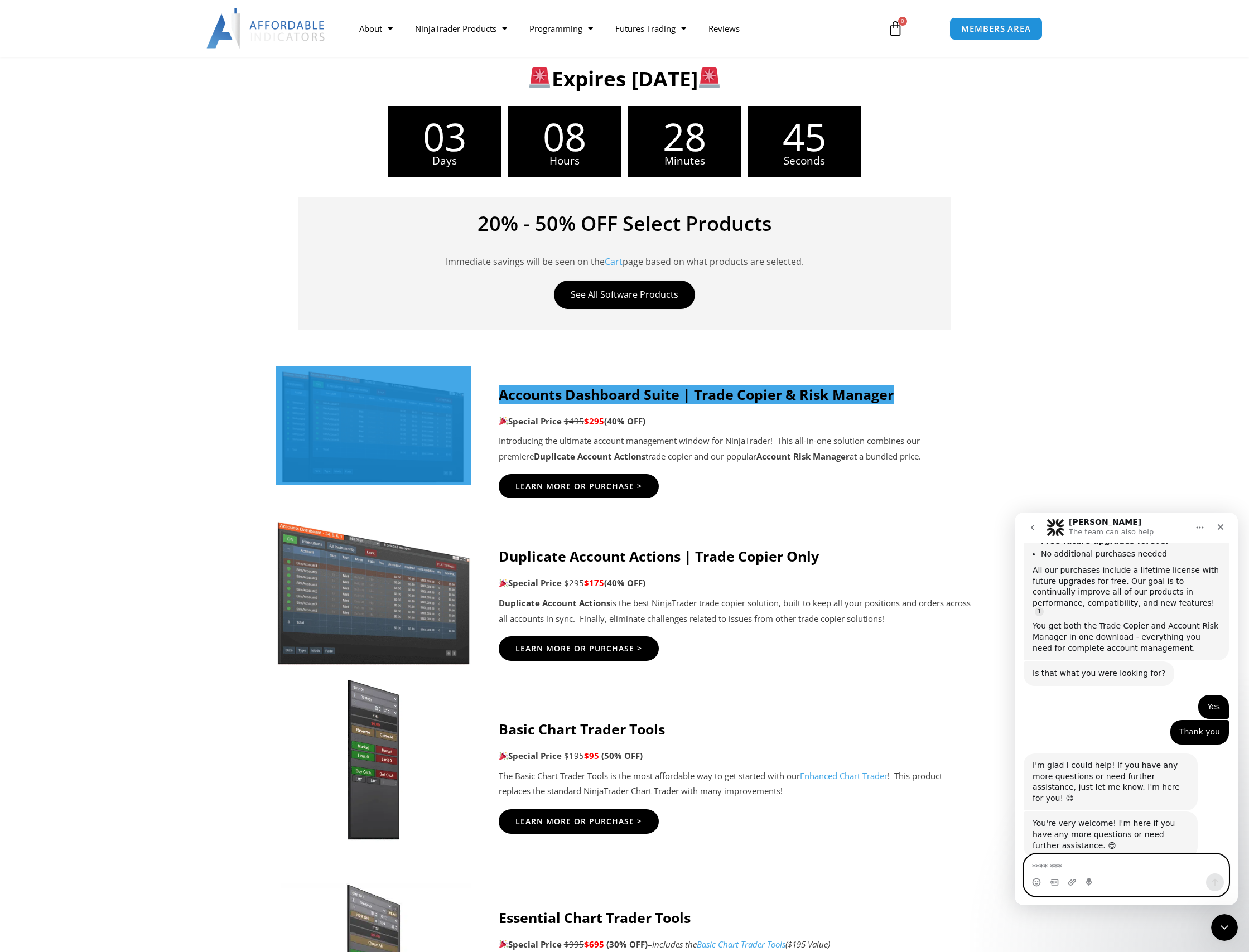
click at [1053, 865] on textarea "Message…" at bounding box center [1126, 864] width 204 height 19
type textarea "**********"
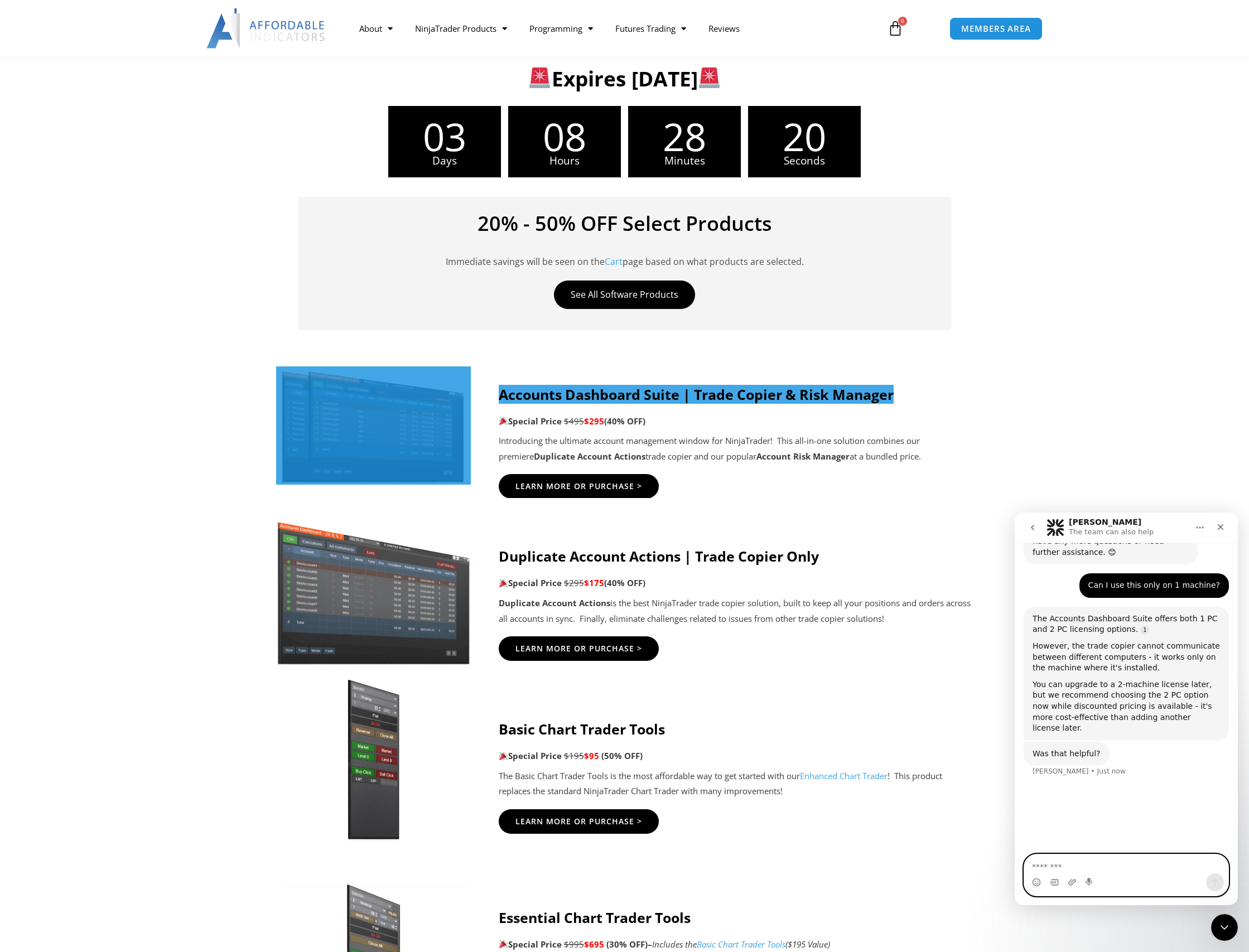
scroll to position [1075, 0]
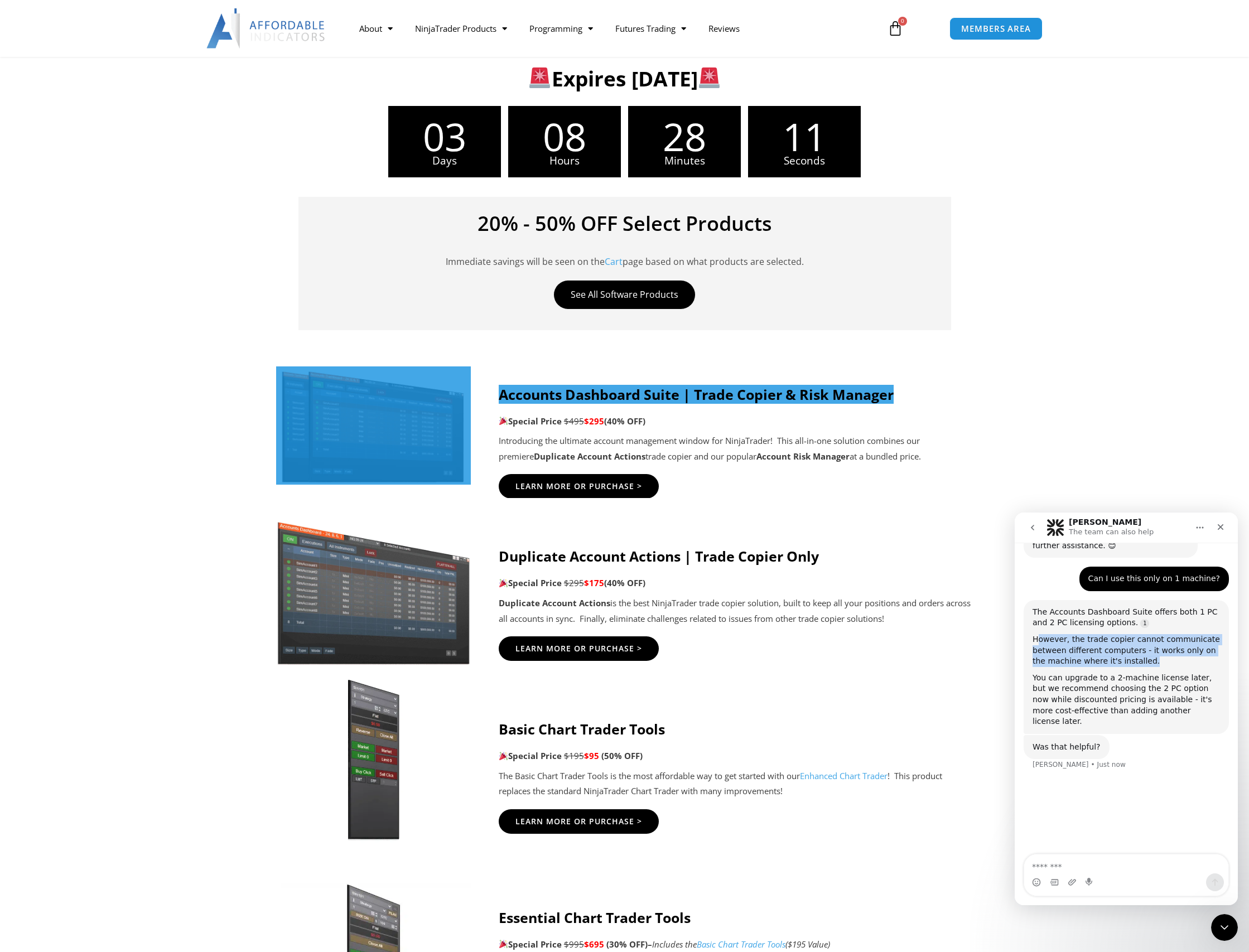
drag, startPoint x: 1036, startPoint y: 610, endPoint x: 1132, endPoint y: 634, distance: 99.0
click at [1132, 634] on div "However, the trade copier cannot communicate between different computers - it w…" at bounding box center [1126, 651] width 187 height 33
click at [1134, 634] on div "However, the trade copier cannot communicate between different computers - it w…" at bounding box center [1126, 651] width 187 height 33
click at [1139, 635] on div "However, the trade copier cannot communicate between different computers - it w…" at bounding box center [1126, 651] width 187 height 33
click at [1136, 634] on div "However, the trade copier cannot communicate between different computers - it w…" at bounding box center [1126, 651] width 187 height 33
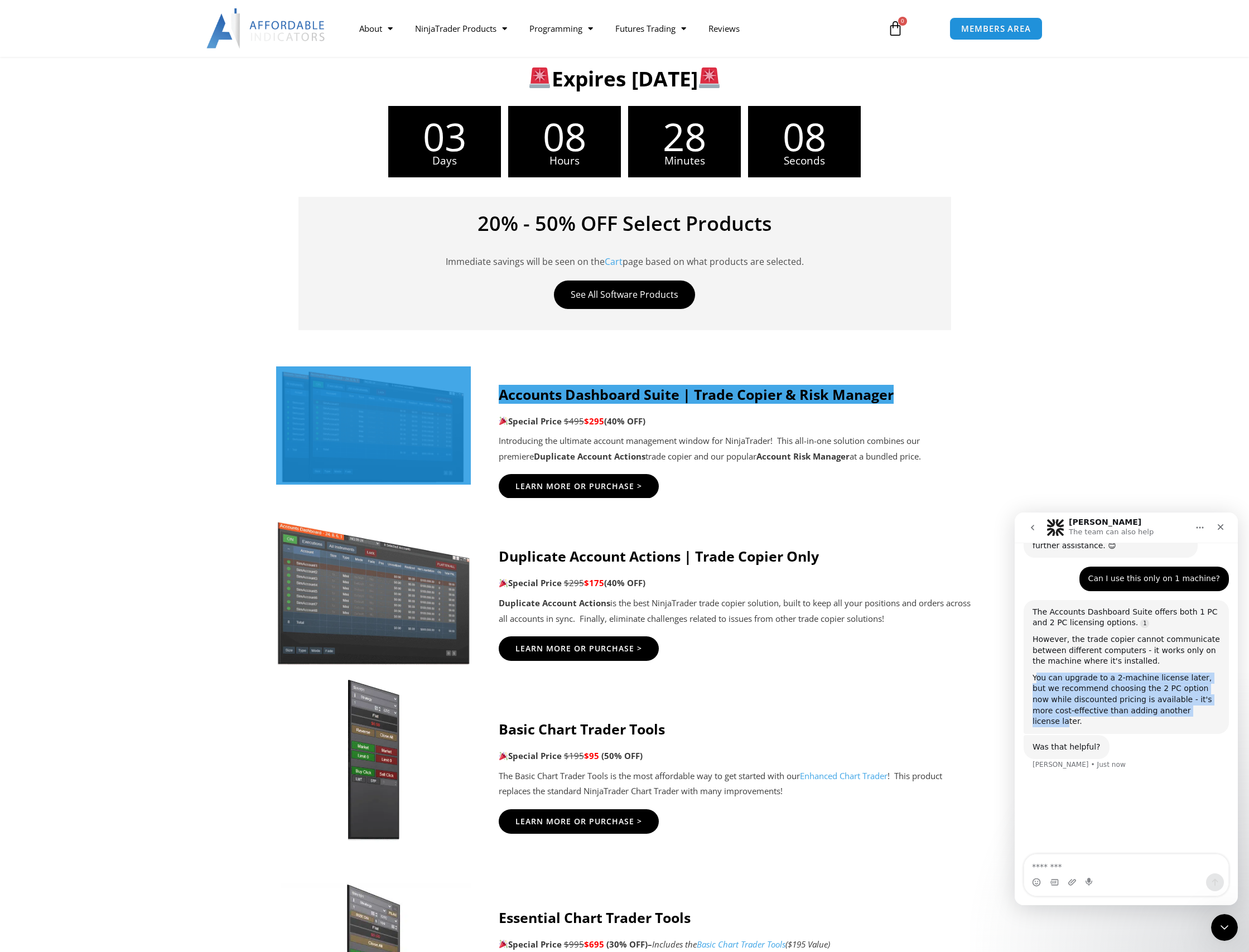
drag, startPoint x: 1035, startPoint y: 648, endPoint x: 1167, endPoint y: 687, distance: 137.6
click at [1167, 687] on div "You can upgrade to a 2-machine license later, but we recommend choosing the 2 P…" at bounding box center [1126, 699] width 187 height 55
click at [1168, 687] on div "You can upgrade to a 2-machine license later, but we recommend choosing the 2 P…" at bounding box center [1126, 699] width 187 height 55
click at [1190, 681] on div "You can upgrade to a 2-machine license later, but we recommend choosing the 2 P…" at bounding box center [1126, 699] width 187 height 55
drag, startPoint x: 1029, startPoint y: 650, endPoint x: 1212, endPoint y: 674, distance: 184.6
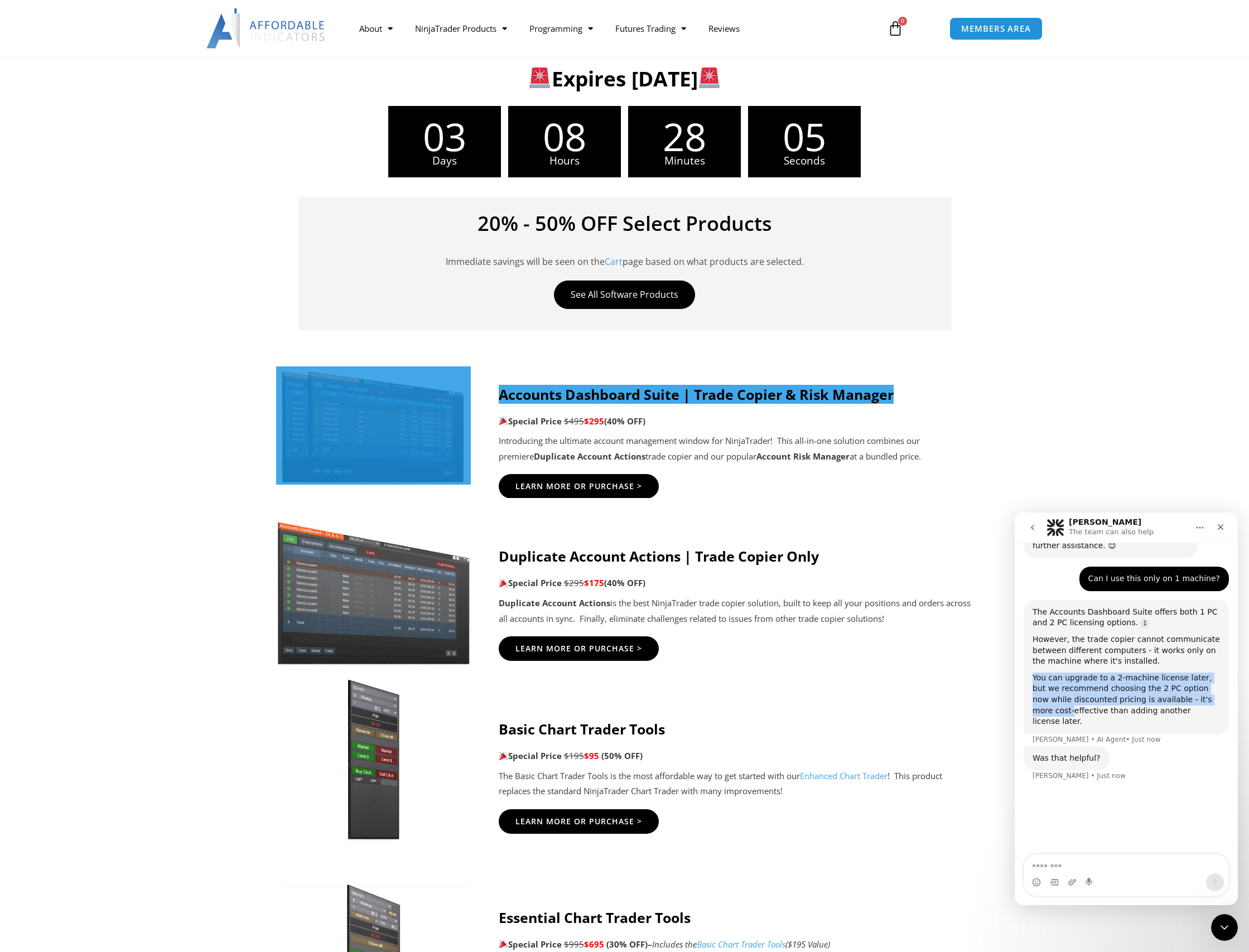
click at [1212, 674] on div "The Accounts Dashboard Suite offers both 1 PC and 2 PC licensing options. Howev…" at bounding box center [1126, 667] width 205 height 134
click at [1204, 678] on div "You can upgrade to a 2-machine license later, but we recommend choosing the 2 P…" at bounding box center [1126, 699] width 187 height 55
drag, startPoint x: 1203, startPoint y: 679, endPoint x: 1127, endPoint y: 652, distance: 80.7
click at [1127, 672] on div "You can upgrade to a 2-machine license later, but we recommend choosing the 2 P…" at bounding box center [1126, 699] width 187 height 55
click at [1127, 672] on div "You can upgrade to a 2-machine license later, but we recommend choosing the 2 P…" at bounding box center [1126, 699] width 187 height 55
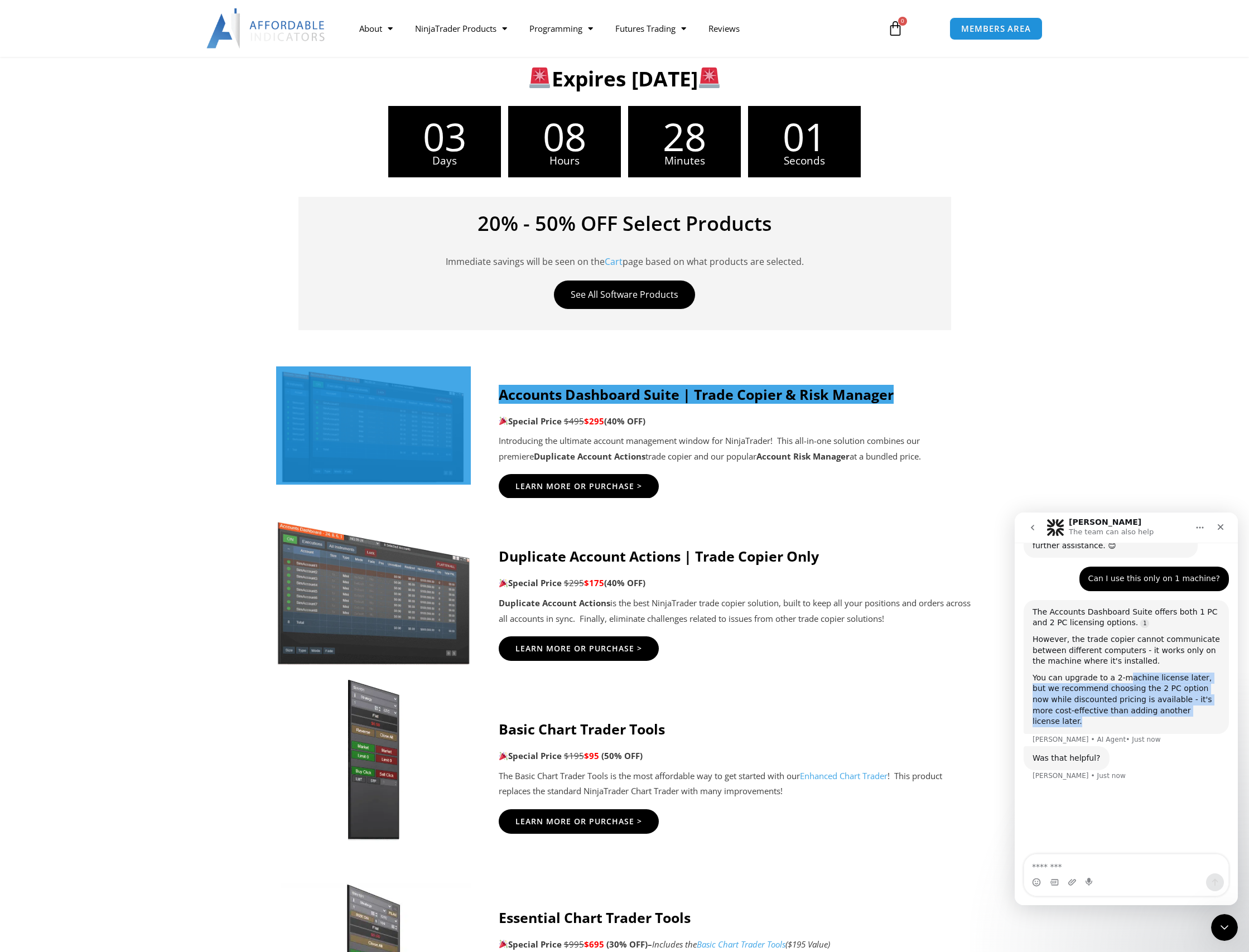
drag, startPoint x: 1119, startPoint y: 651, endPoint x: 1180, endPoint y: 681, distance: 68.0
click at [1180, 681] on div "You can upgrade to a 2-machine license later, but we recommend choosing the 2 P…" at bounding box center [1126, 699] width 187 height 55
drag, startPoint x: 1180, startPoint y: 681, endPoint x: 1142, endPoint y: 661, distance: 42.9
click at [1146, 672] on div "You can upgrade to a 2-machine license later, but we recommend choosing the 2 P…" at bounding box center [1126, 699] width 187 height 55
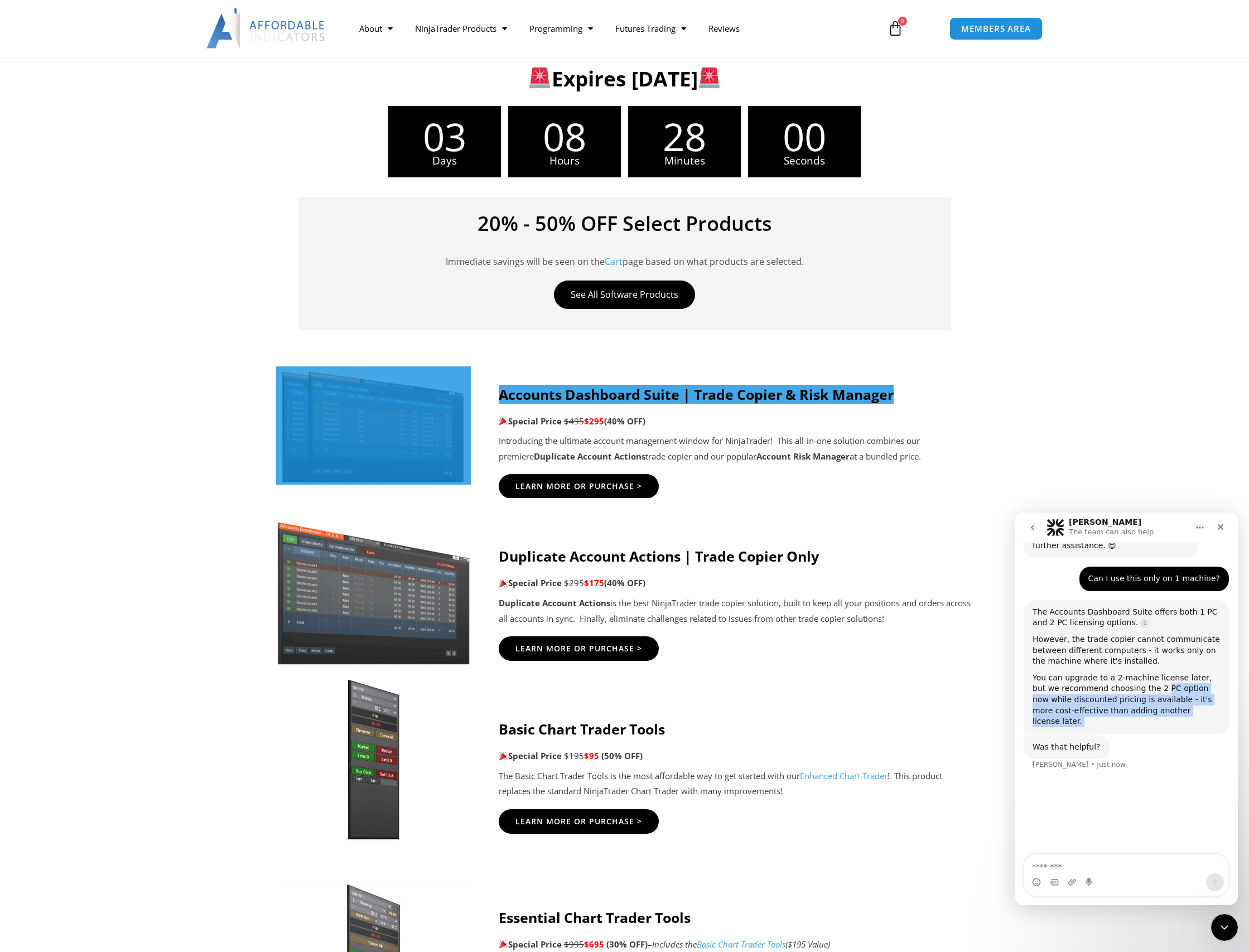
click at [1142, 672] on div "You can upgrade to a 2-machine license later, but we recommend choosing the 2 P…" at bounding box center [1126, 699] width 187 height 55
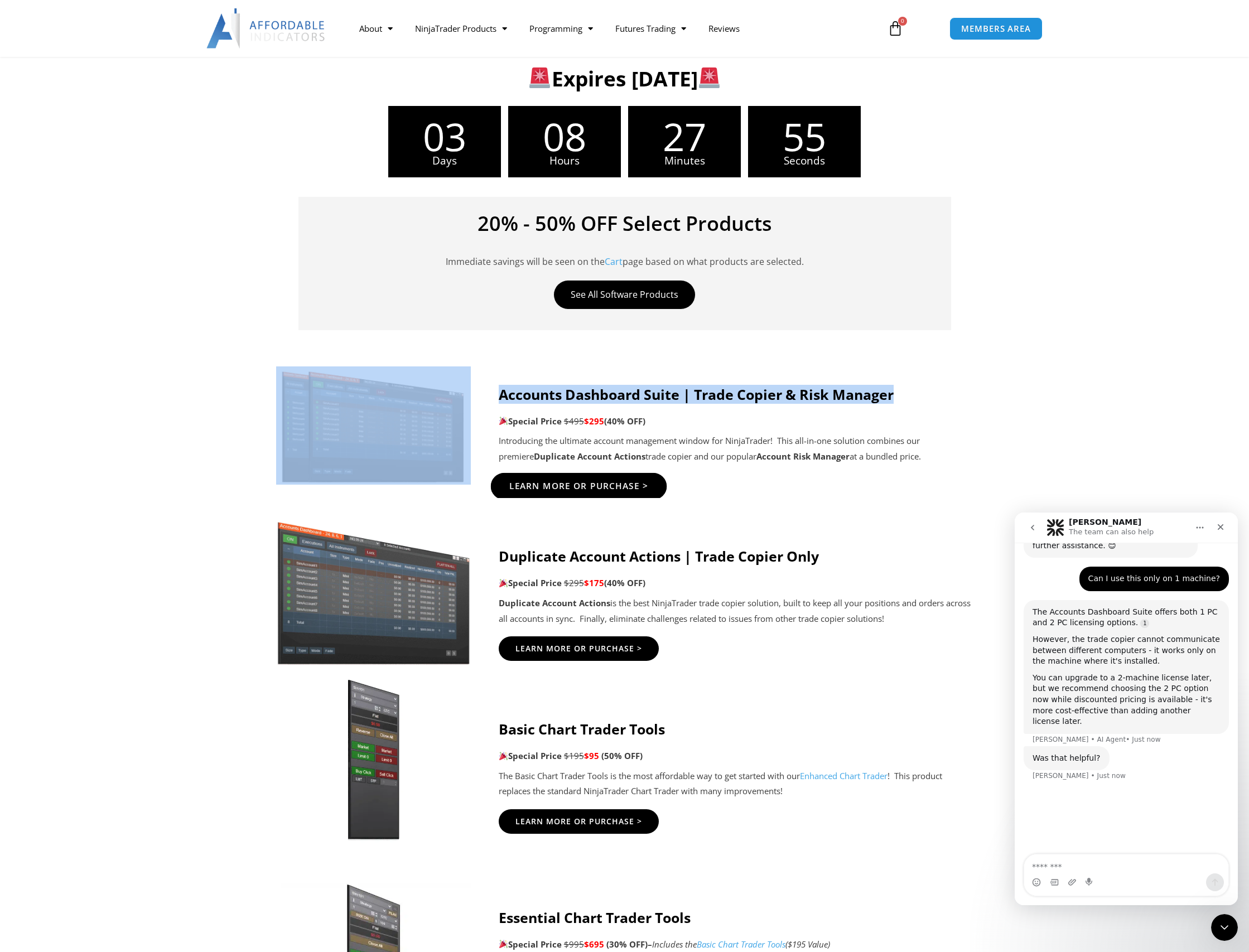
click at [585, 493] on link "Learn More Or Purchase >" at bounding box center [579, 486] width 176 height 27
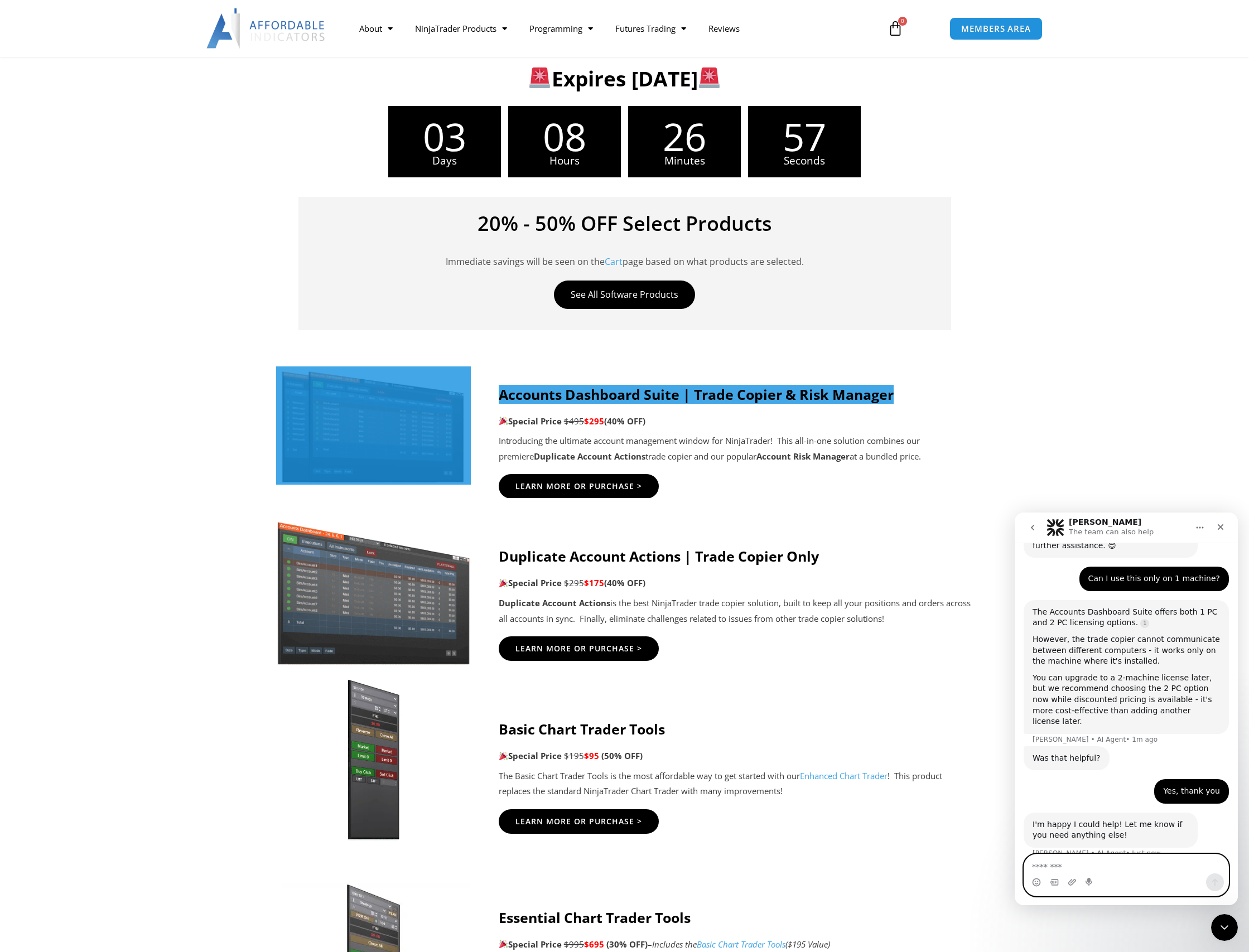
click at [1090, 865] on textarea "Message…" at bounding box center [1126, 864] width 204 height 19
type textarea "**********"
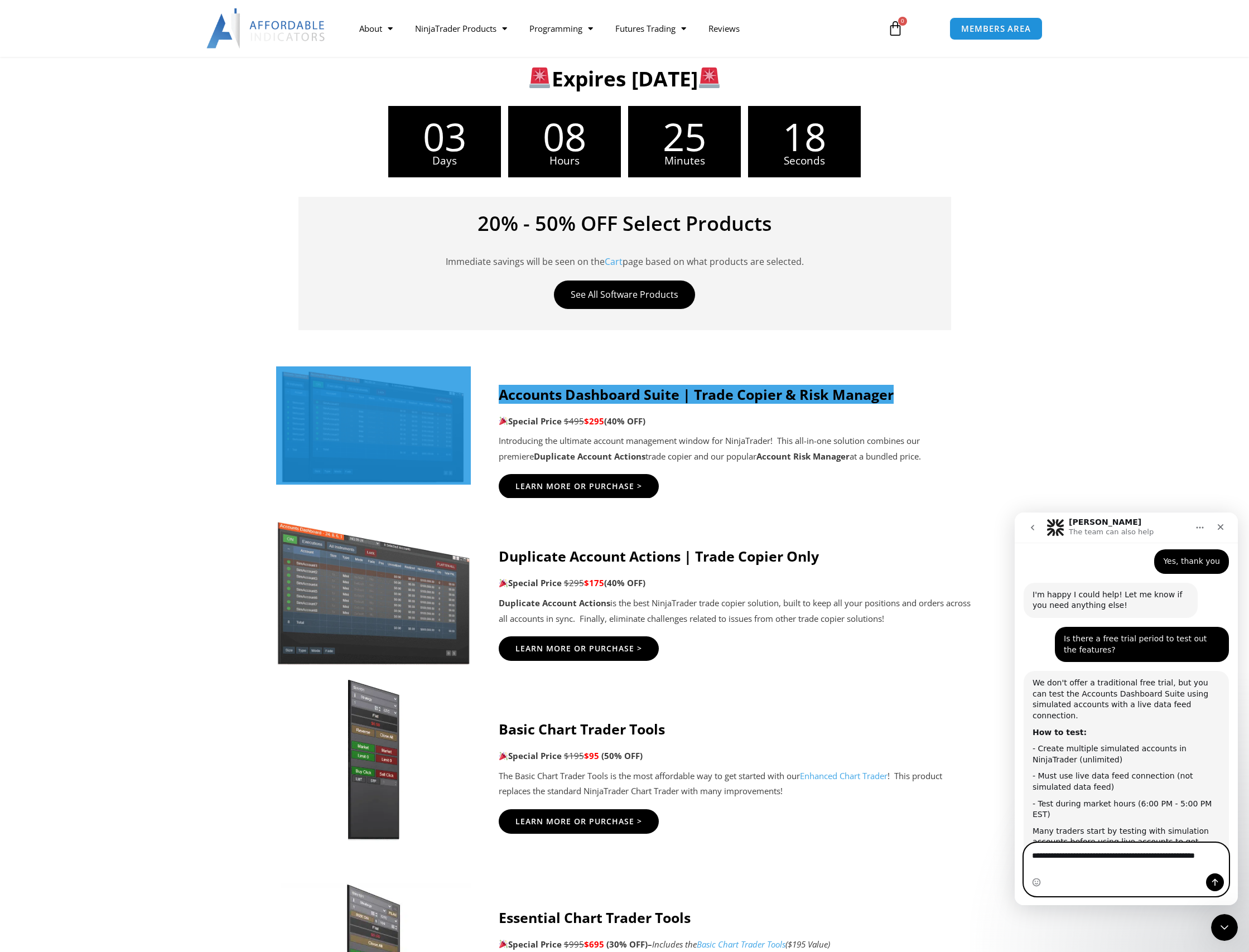
scroll to position [1316, 0]
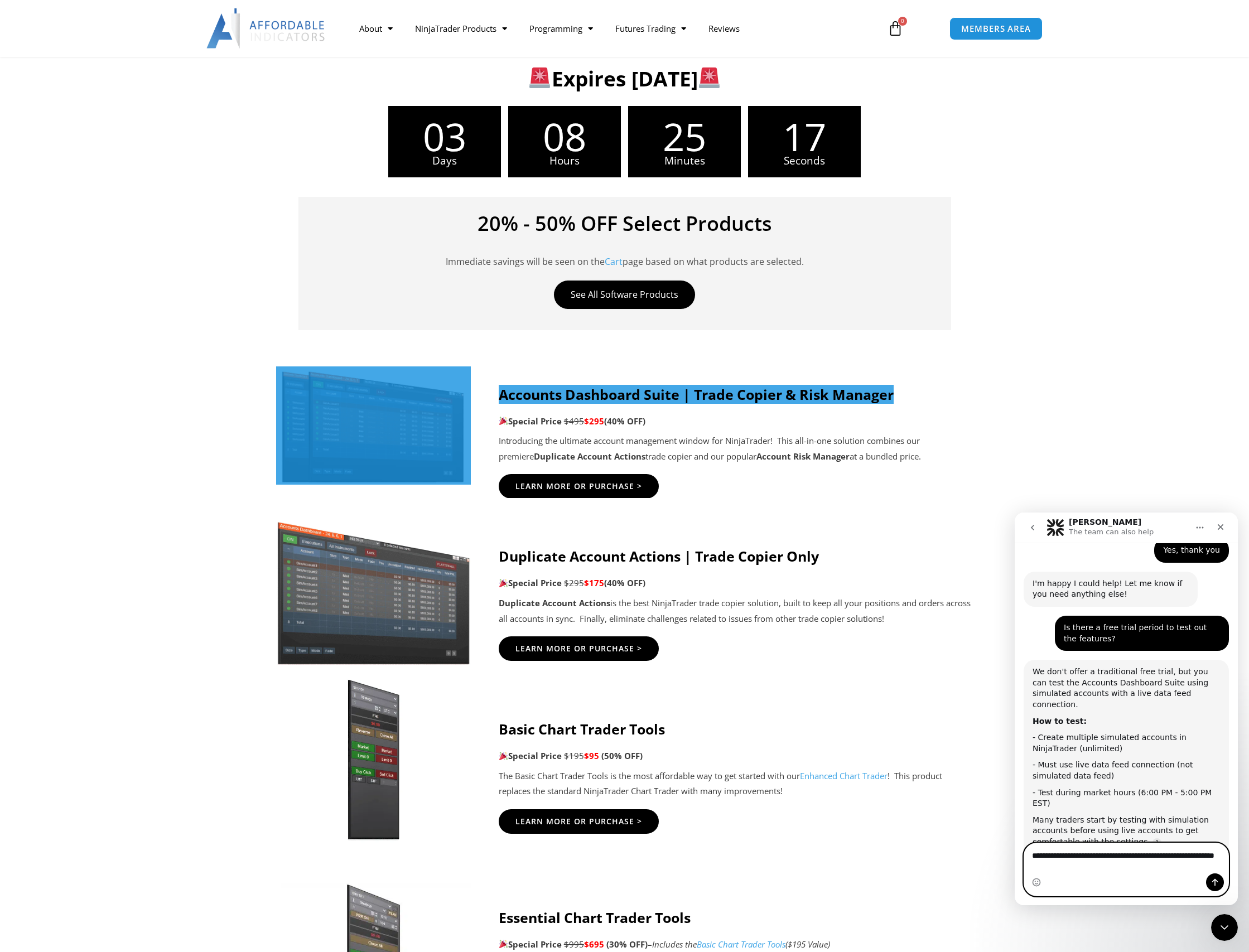
type textarea "**********"
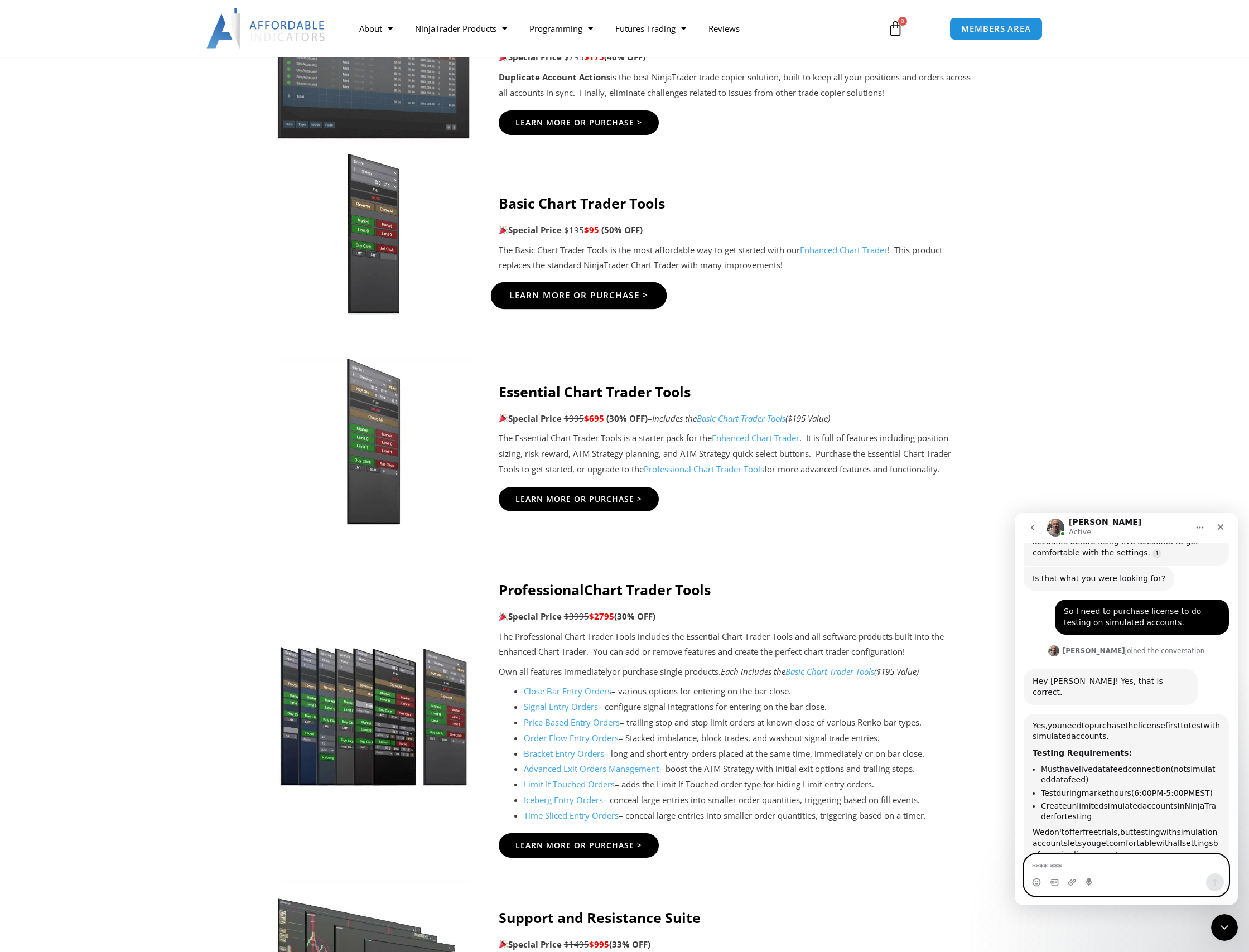
scroll to position [843, 0]
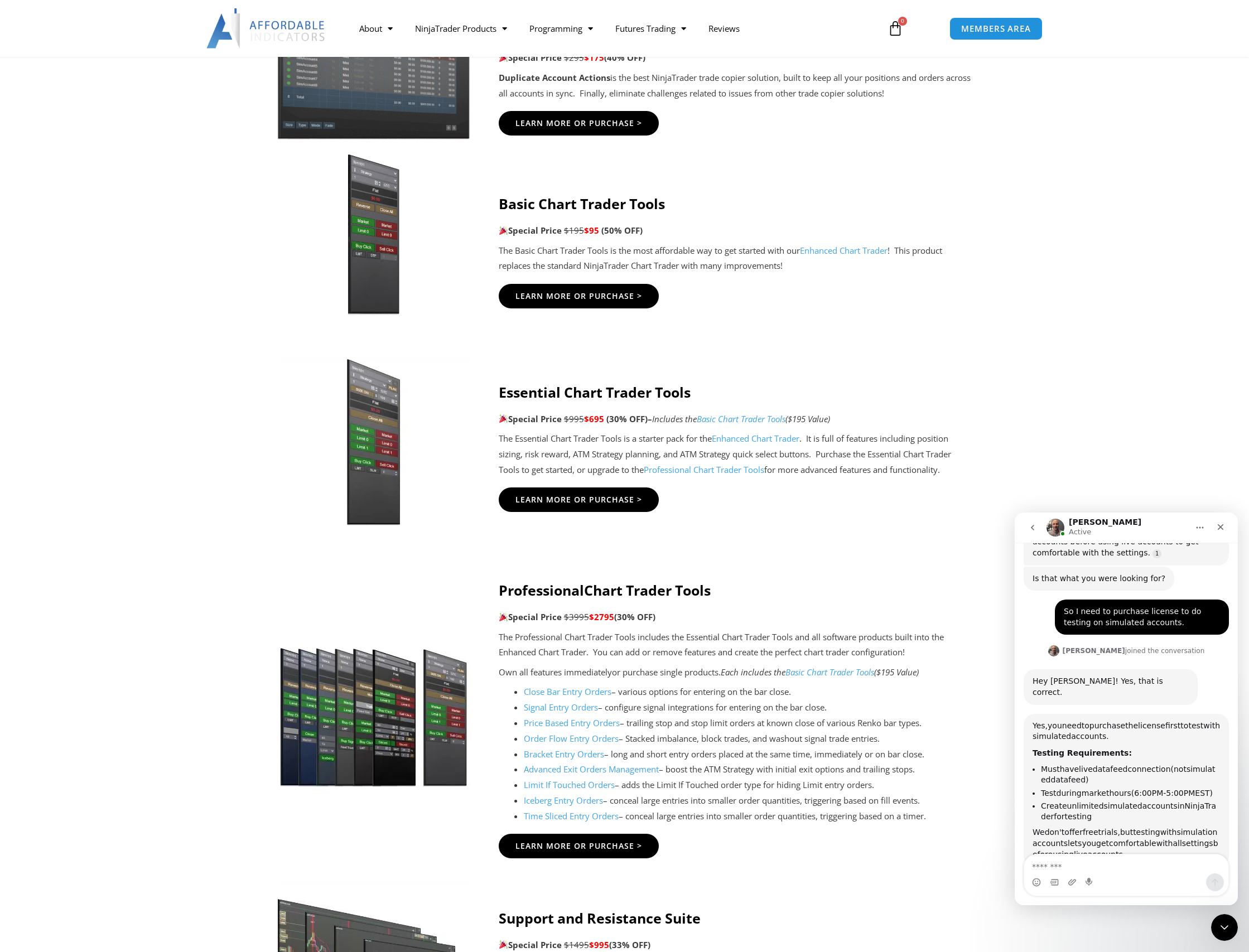
click at [553, 394] on strong "Essential Chart Trader Tools" at bounding box center [595, 392] width 192 height 19
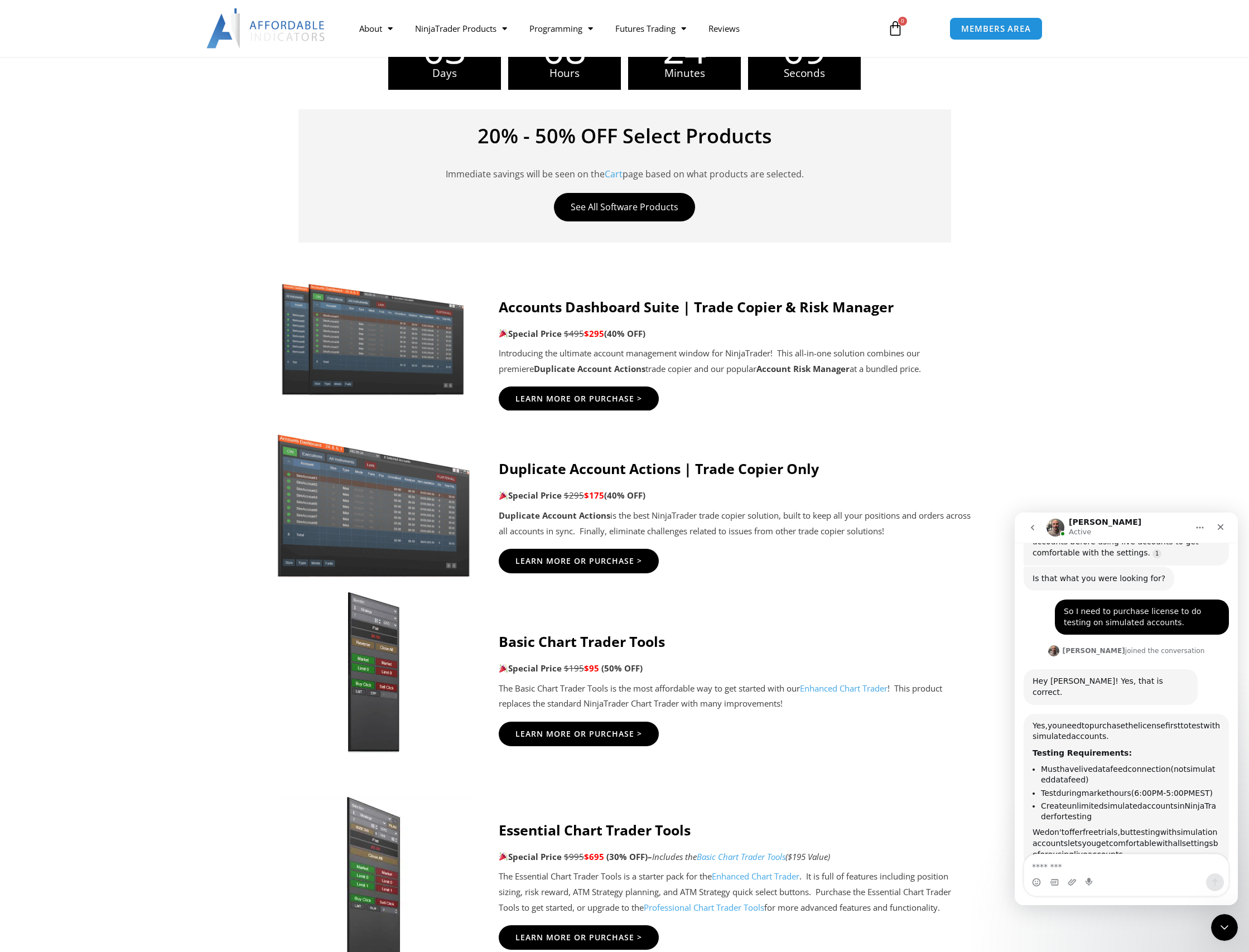
scroll to position [405, 0]
drag, startPoint x: 504, startPoint y: 473, endPoint x: 838, endPoint y: 459, distance: 334.3
click at [838, 459] on div "Duplicate Account Actions | Trade Copier Only Special Price $295 $175 (40% OFF)…" at bounding box center [736, 517] width 475 height 144
drag, startPoint x: 830, startPoint y: 476, endPoint x: 713, endPoint y: 477, distance: 117.0
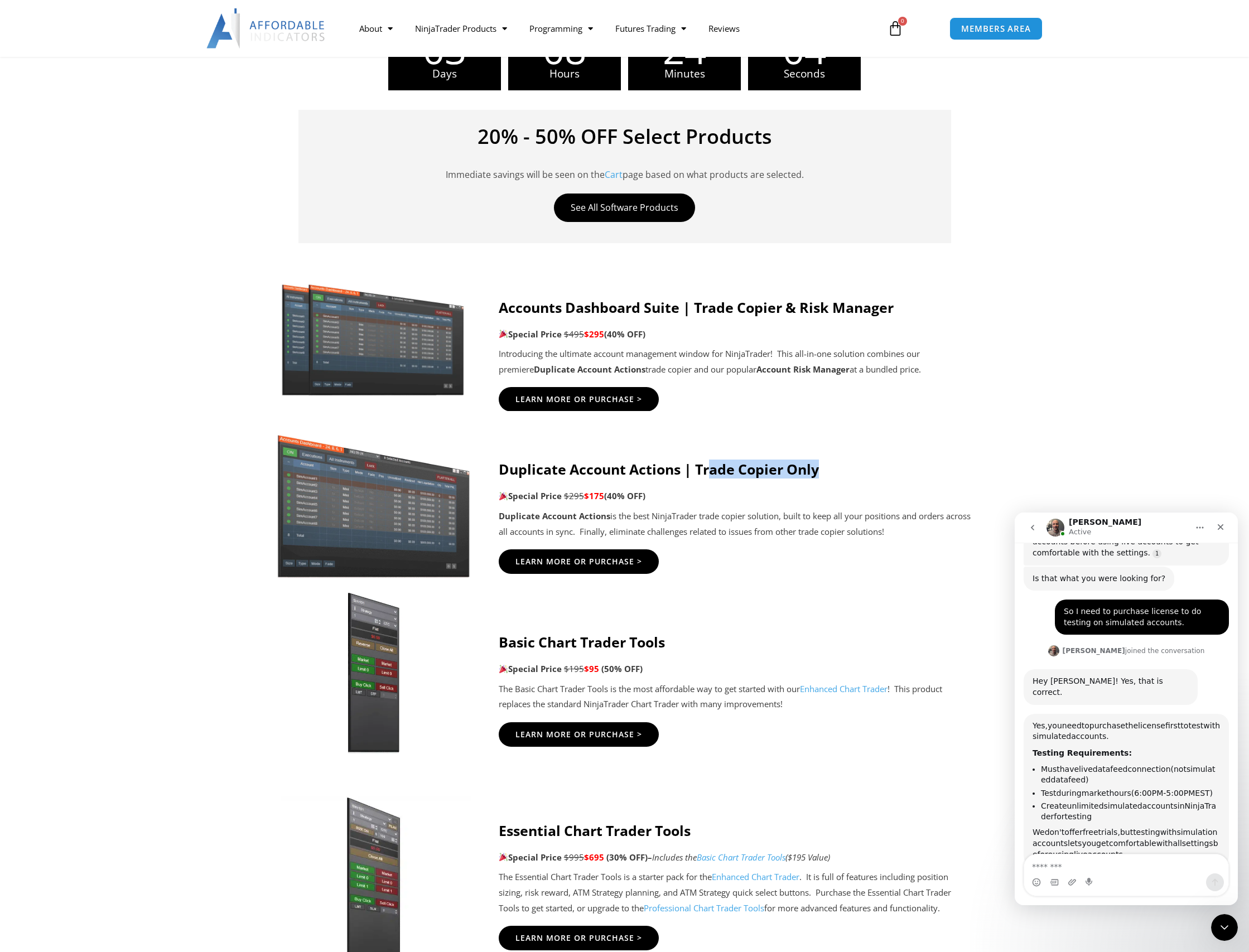
click at [713, 477] on h4 "Duplicate Account Actions | Trade Copier Only" at bounding box center [736, 469] width 475 height 16
drag, startPoint x: 501, startPoint y: 472, endPoint x: 845, endPoint y: 462, distance: 344.1
click at [843, 463] on h4 "Duplicate Account Actions | Trade Copier Only" at bounding box center [736, 469] width 475 height 16
click at [845, 462] on h4 "Duplicate Account Actions | Trade Copier Only" at bounding box center [736, 469] width 475 height 16
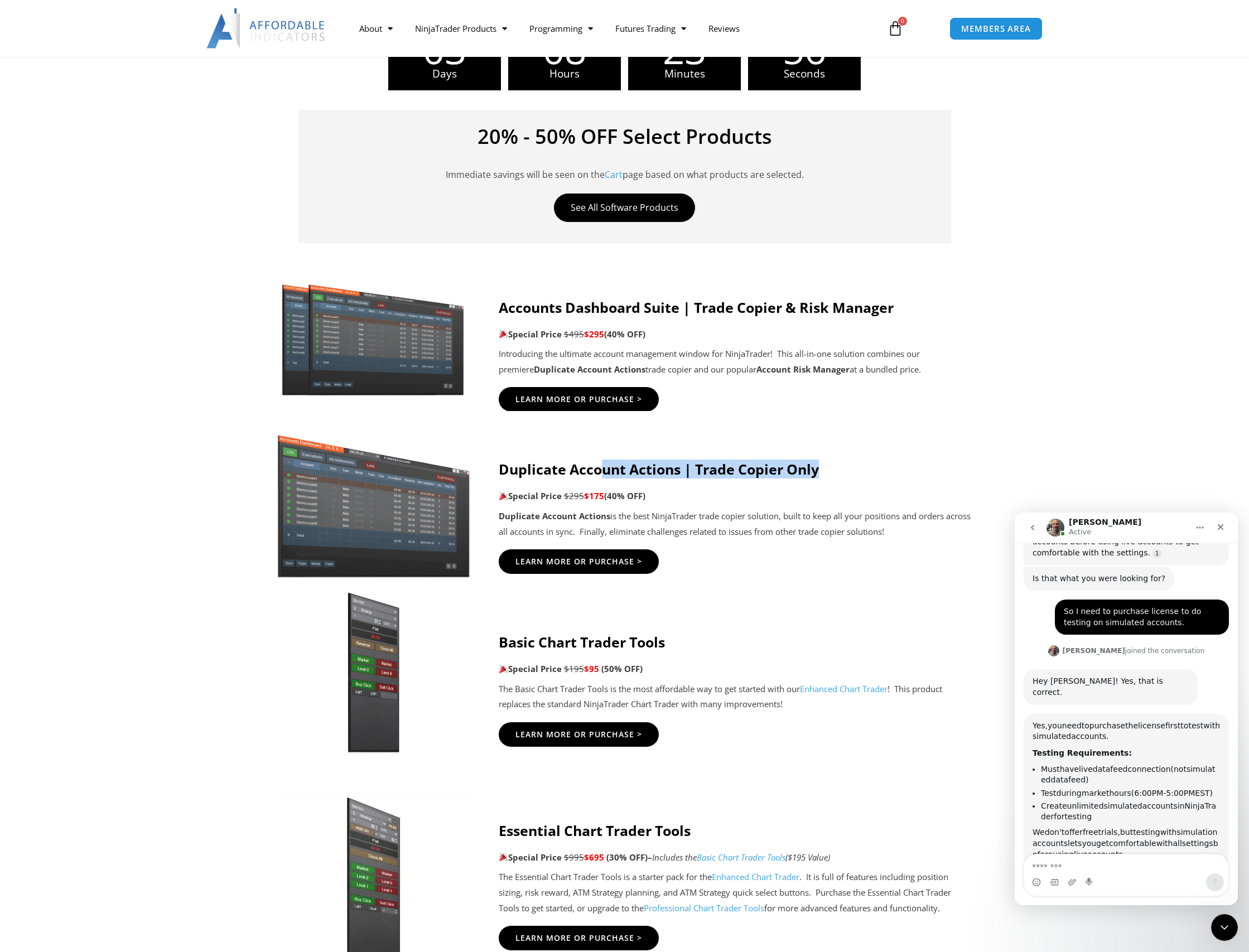
drag, startPoint x: 829, startPoint y: 469, endPoint x: 600, endPoint y: 472, distance: 229.0
click at [600, 472] on h4 "Duplicate Account Actions | Trade Copier Only" at bounding box center [736, 469] width 475 height 16
click at [596, 472] on h4 "Duplicate Account Actions | Trade Copier Only" at bounding box center [736, 469] width 475 height 16
drag, startPoint x: 501, startPoint y: 468, endPoint x: 894, endPoint y: 448, distance: 393.5
click at [894, 448] on div "Duplicate Account Actions | Trade Copier Only Special Price $295 $175 (40% OFF)…" at bounding box center [736, 517] width 475 height 144
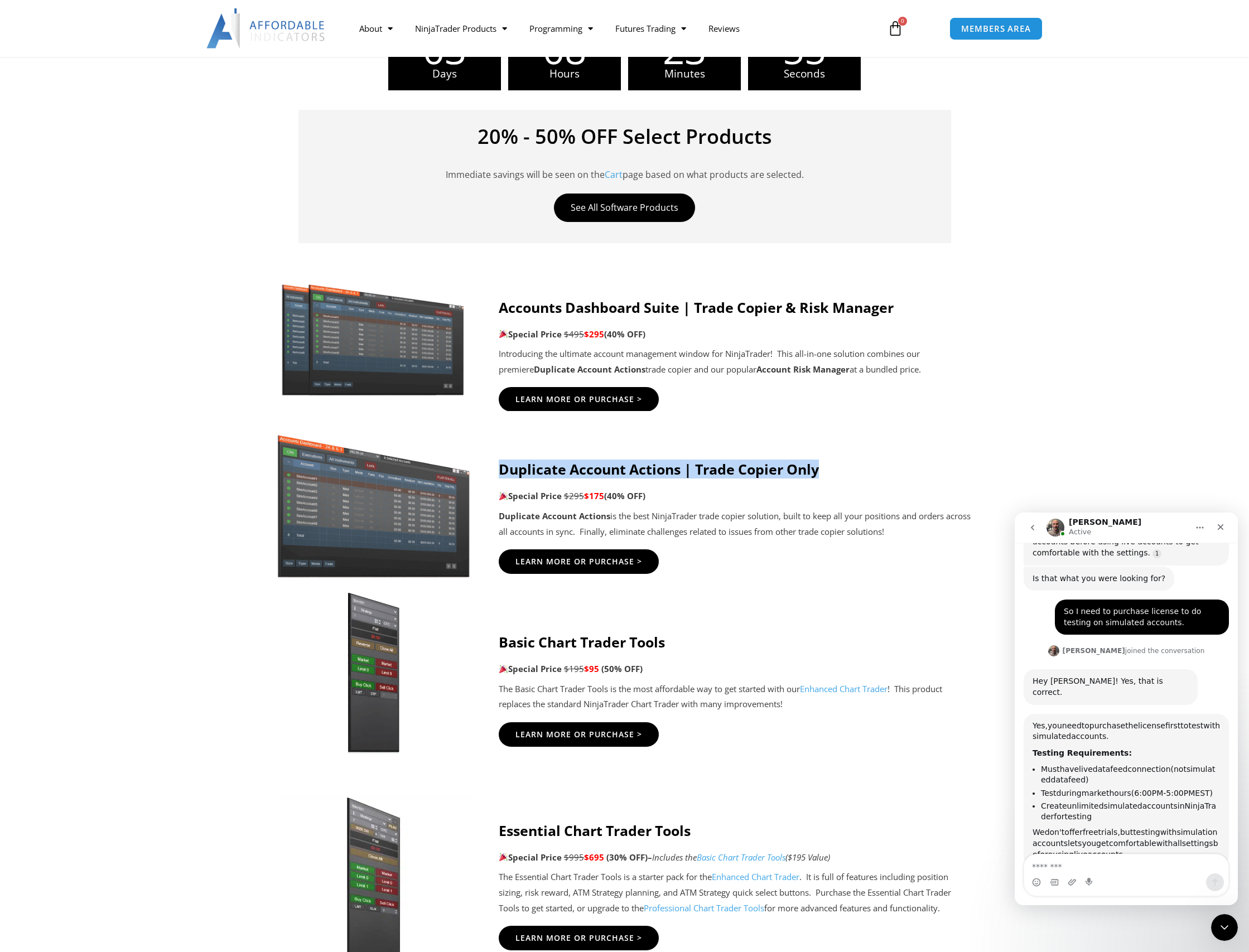
drag, startPoint x: 894, startPoint y: 448, endPoint x: 885, endPoint y: 452, distance: 9.8
click at [894, 448] on div "Duplicate Account Actions | Trade Copier Only Special Price $295 $175 (40% OFF)…" at bounding box center [736, 517] width 475 height 144
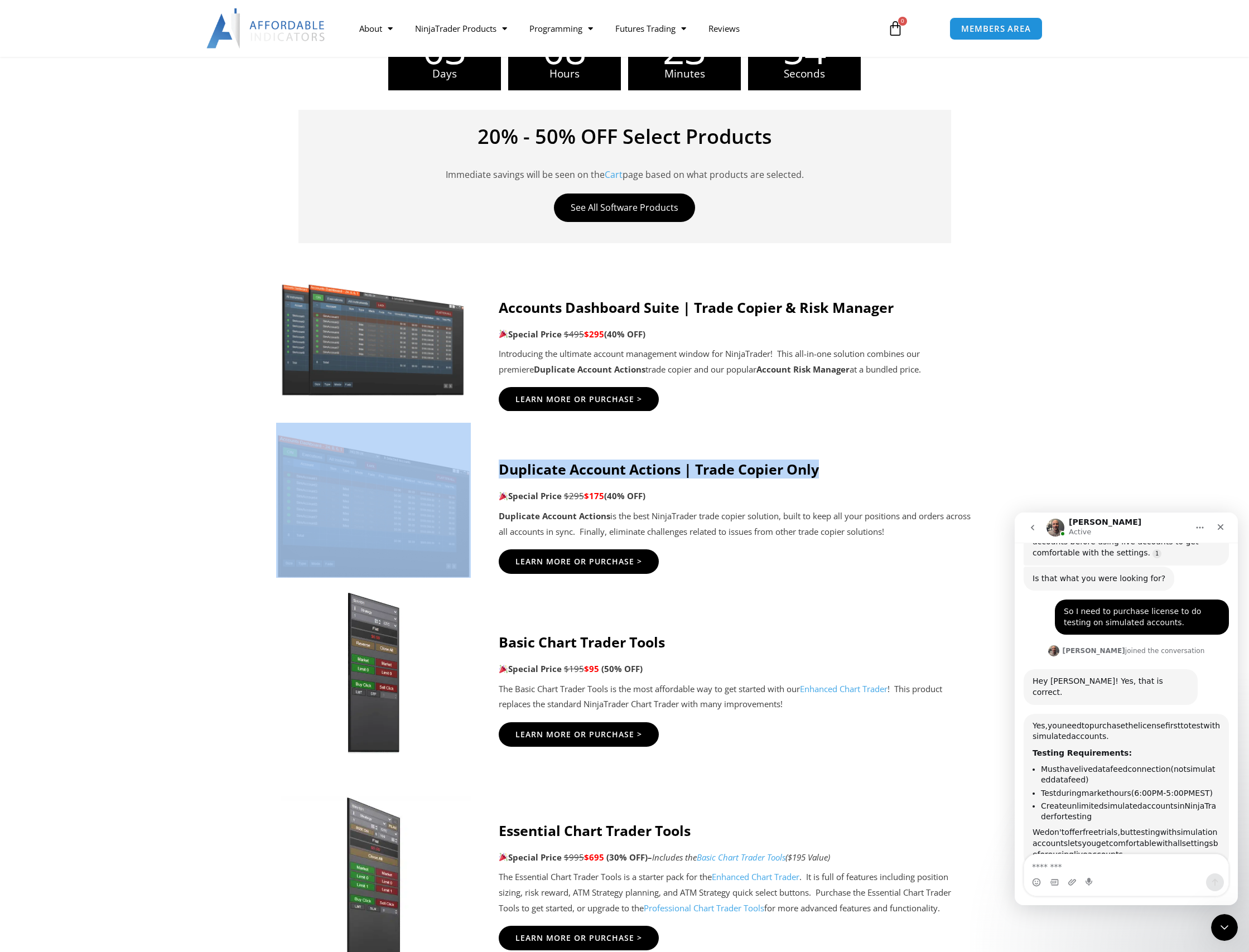
drag, startPoint x: 857, startPoint y: 466, endPoint x: 493, endPoint y: 477, distance: 364.2
click at [493, 477] on div "Duplicate Account Actions | Trade Copier Only Special Price $295 $175 (40% OFF)…" at bounding box center [624, 506] width 697 height 166
click at [493, 477] on div at bounding box center [387, 506] width 223 height 166
drag, startPoint x: 493, startPoint y: 475, endPoint x: 915, endPoint y: 443, distance: 423.2
click at [906, 445] on div "Duplicate Account Actions | Trade Copier Only Special Price $295 $175 (40% OFF)…" at bounding box center [624, 506] width 697 height 166
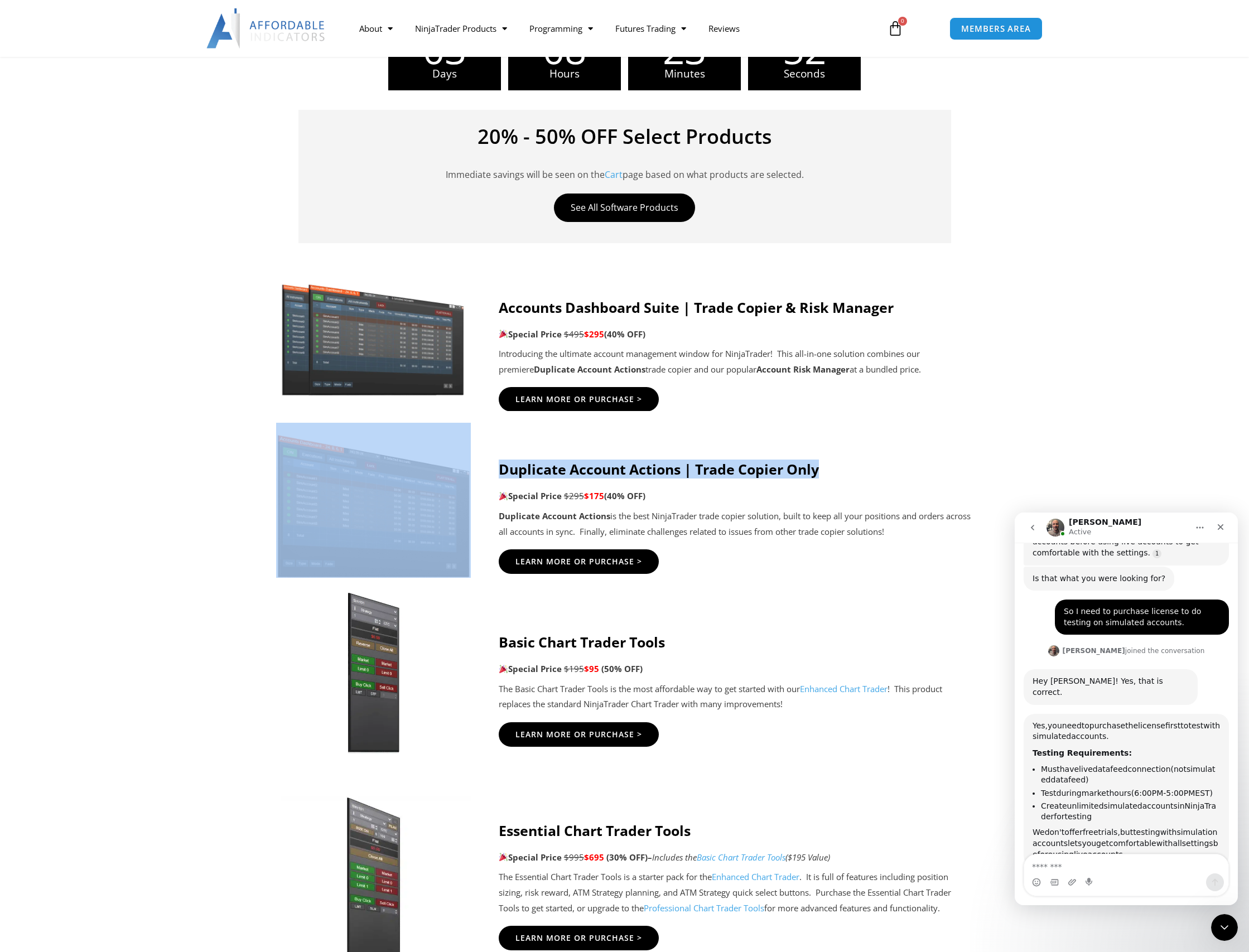
click at [915, 443] on div "Duplicate Account Actions | Trade Copier Only Special Price $295 $175 (40% OFF)…" at bounding box center [736, 506] width 475 height 166
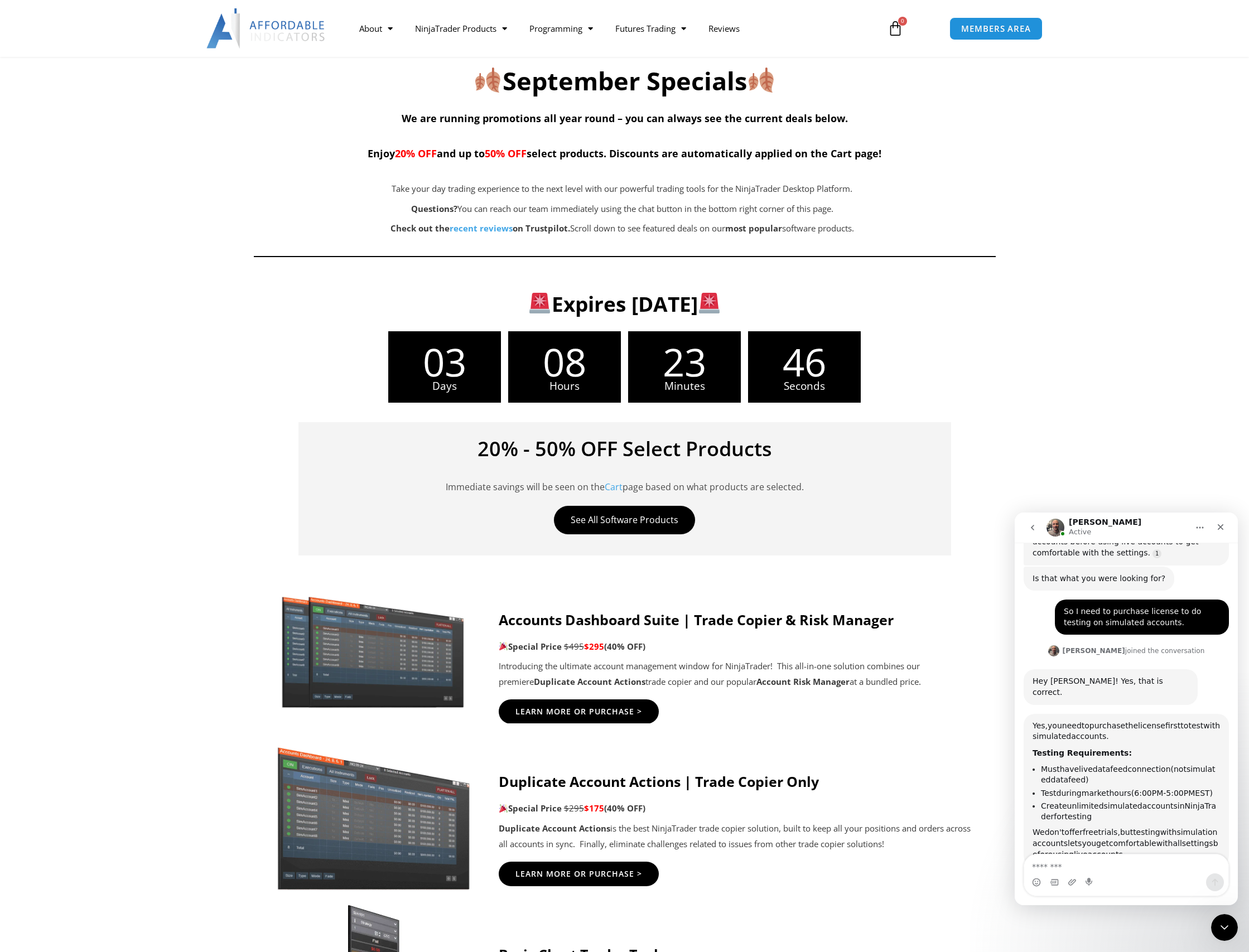
scroll to position [0, 0]
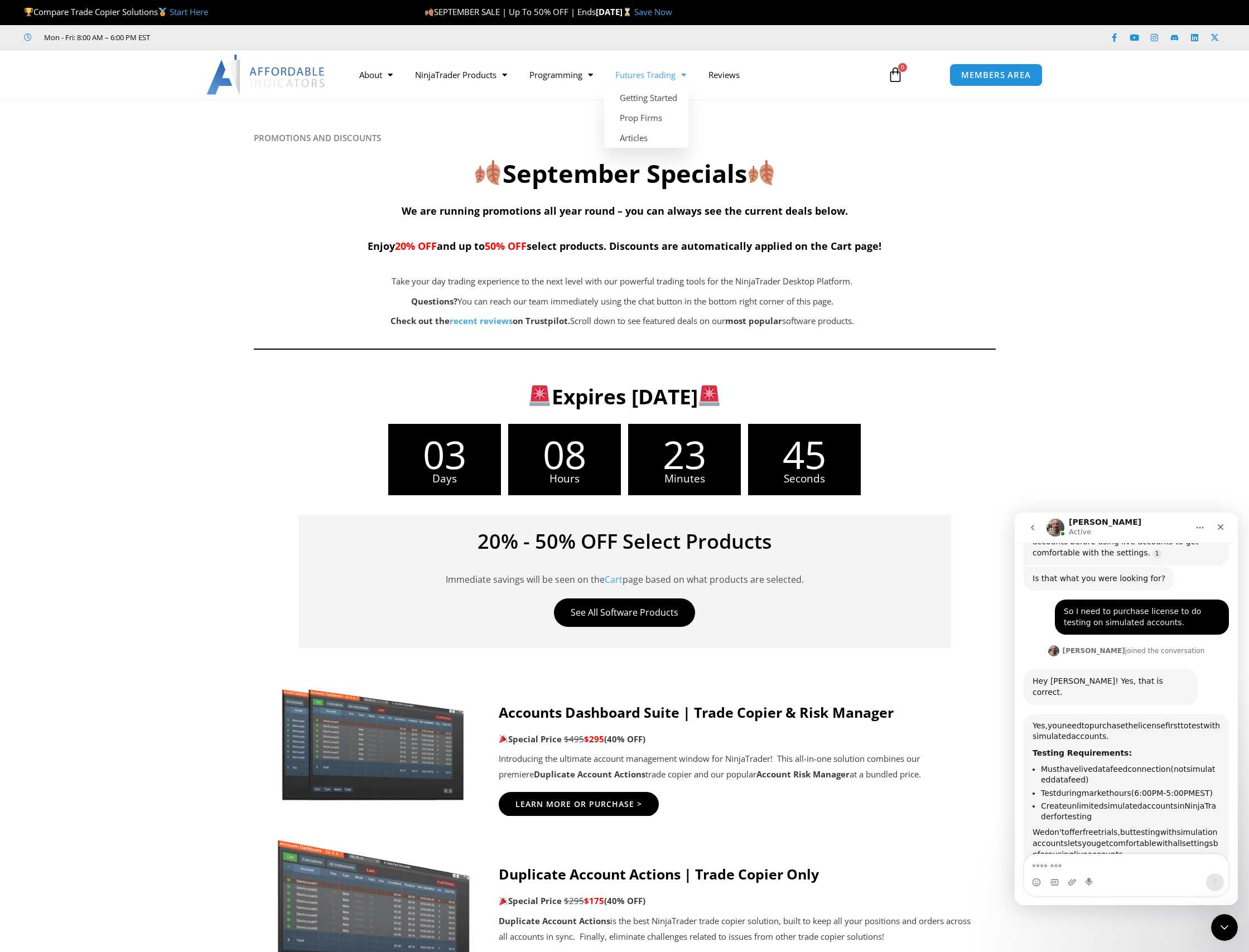
click at [662, 73] on link "Futures Trading" at bounding box center [650, 75] width 93 height 26
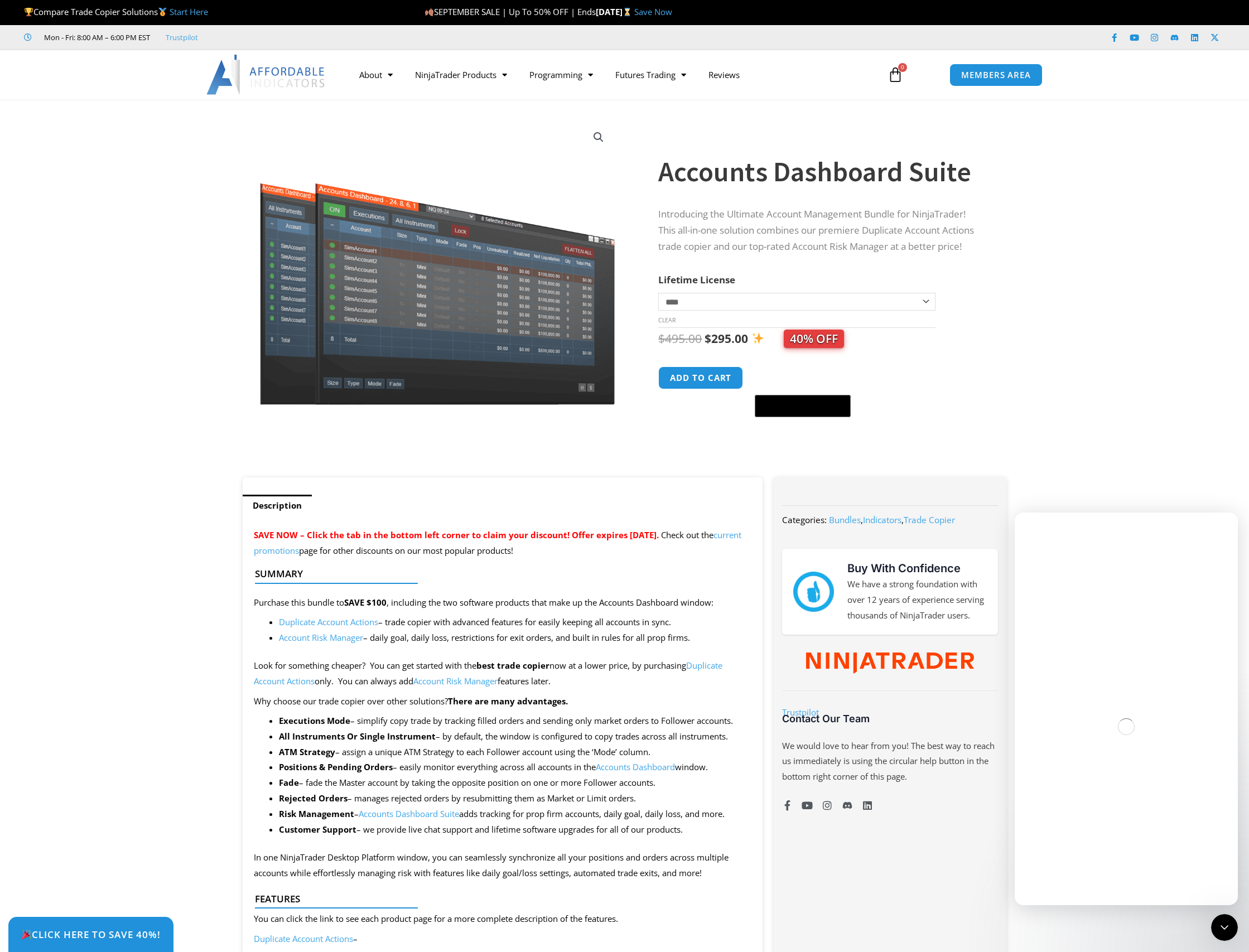
click at [926, 310] on select "**********" at bounding box center [797, 302] width 277 height 18
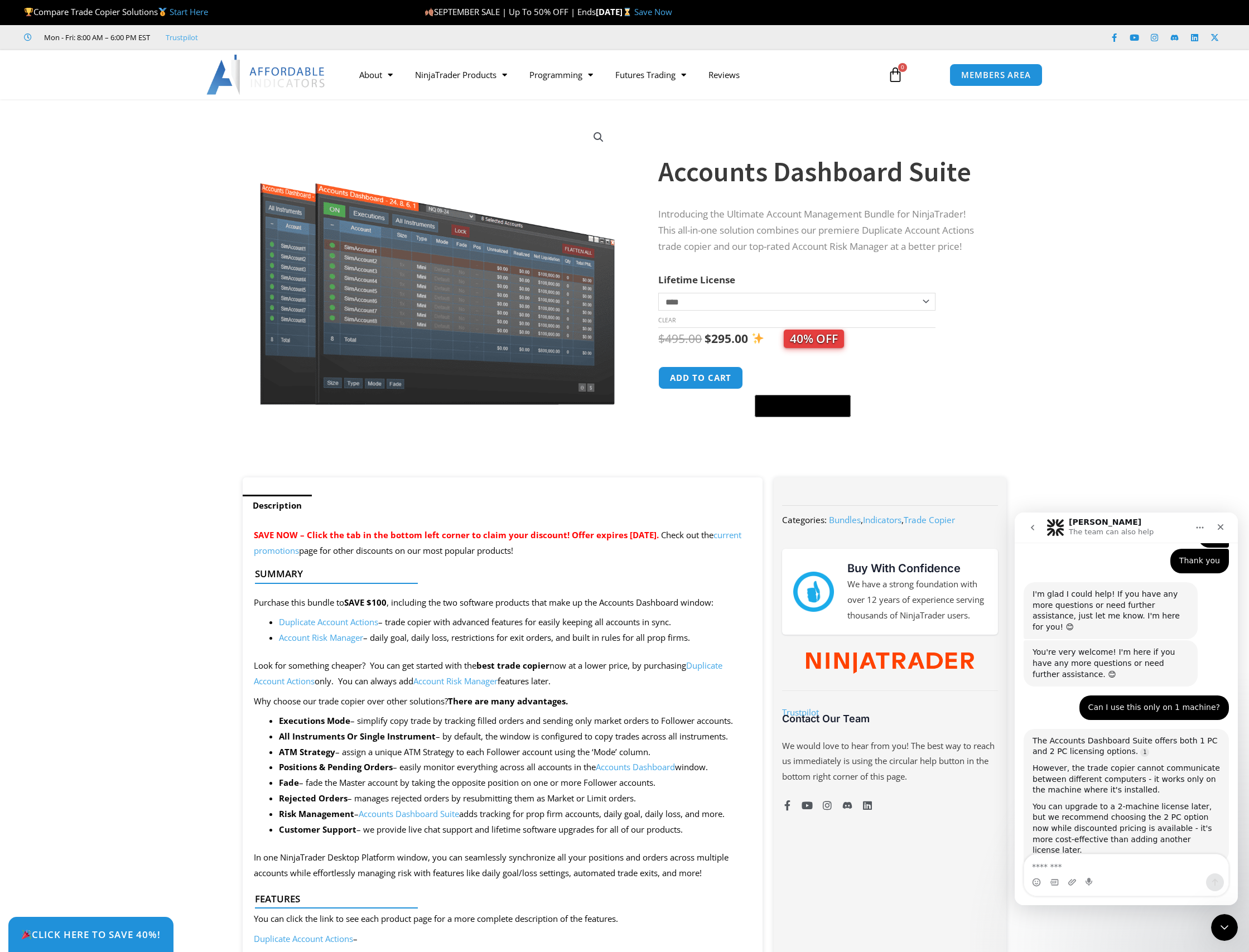
scroll to position [966, 0]
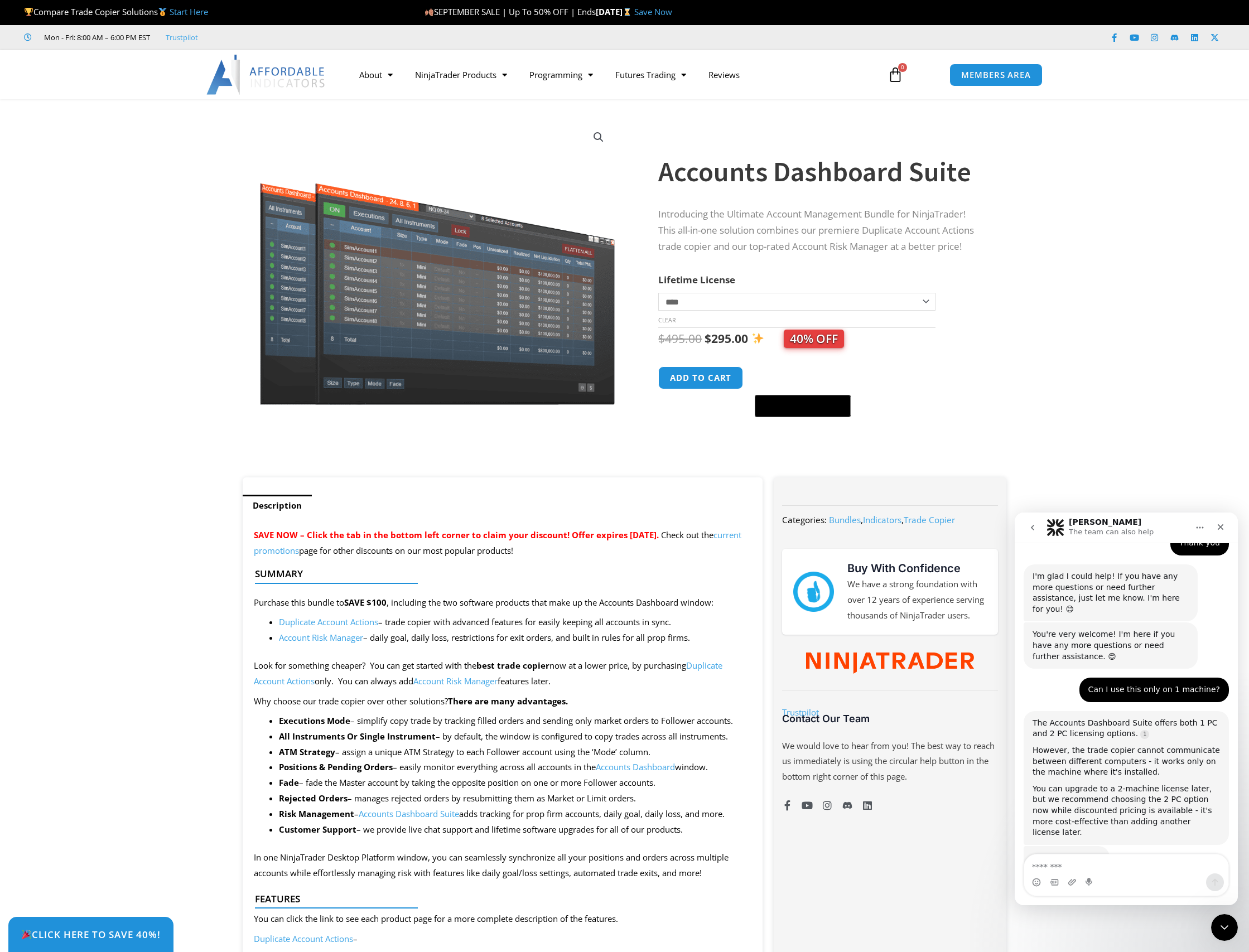
click at [912, 305] on select "**********" at bounding box center [797, 302] width 277 height 18
click at [659, 293] on select "**********" at bounding box center [797, 302] width 277 height 18
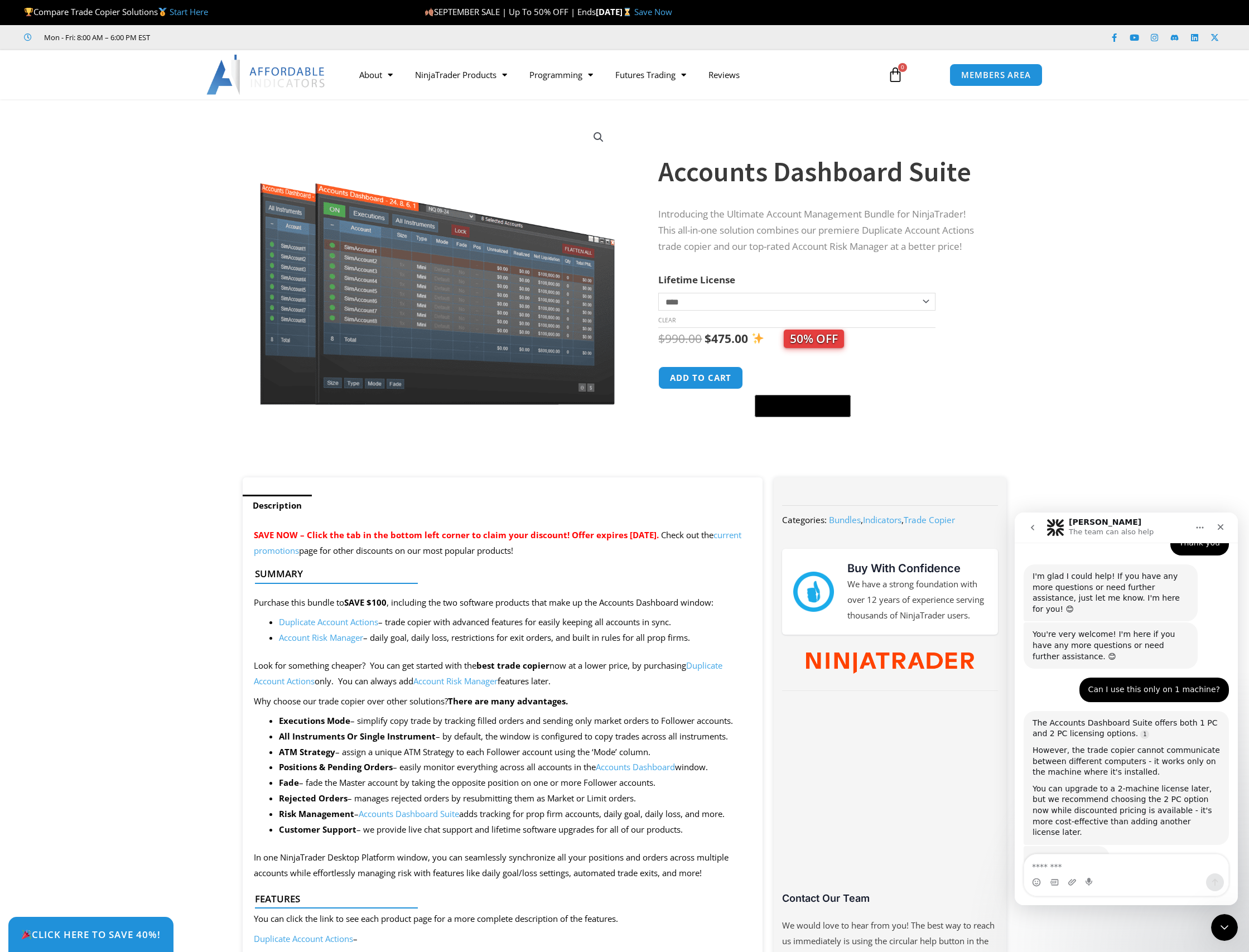
drag, startPoint x: 876, startPoint y: 301, endPoint x: 877, endPoint y: 306, distance: 5.1
click at [877, 301] on select "**********" at bounding box center [797, 302] width 277 height 18
click at [659, 293] on select "**********" at bounding box center [797, 302] width 277 height 18
click at [905, 299] on select "**********" at bounding box center [797, 302] width 277 height 18
select select "*"
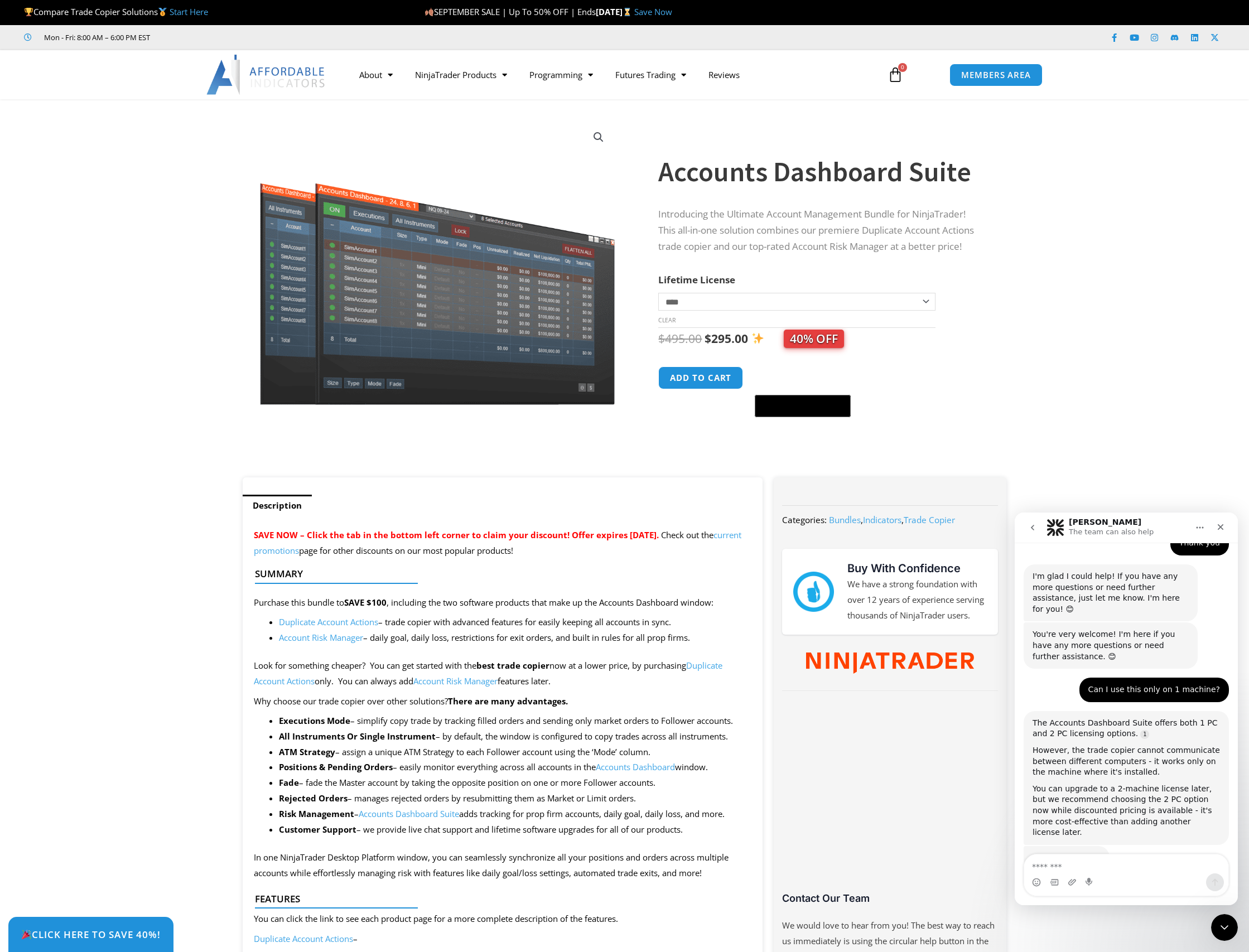
click at [659, 293] on select "**********" at bounding box center [797, 302] width 277 height 18
click at [1079, 863] on textarea "Message…" at bounding box center [1126, 864] width 204 height 19
type textarea "**********"
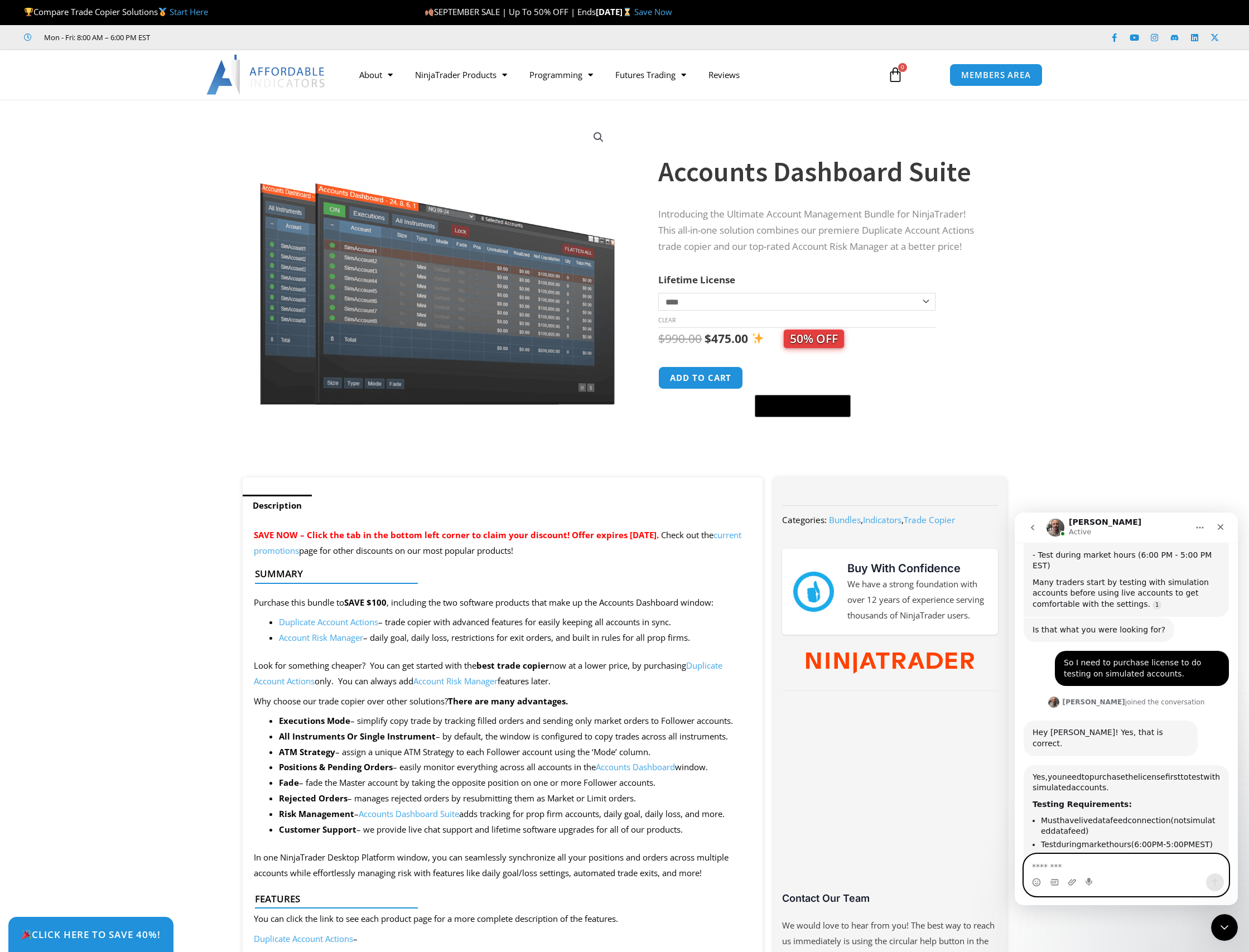
scroll to position [1548, 0]
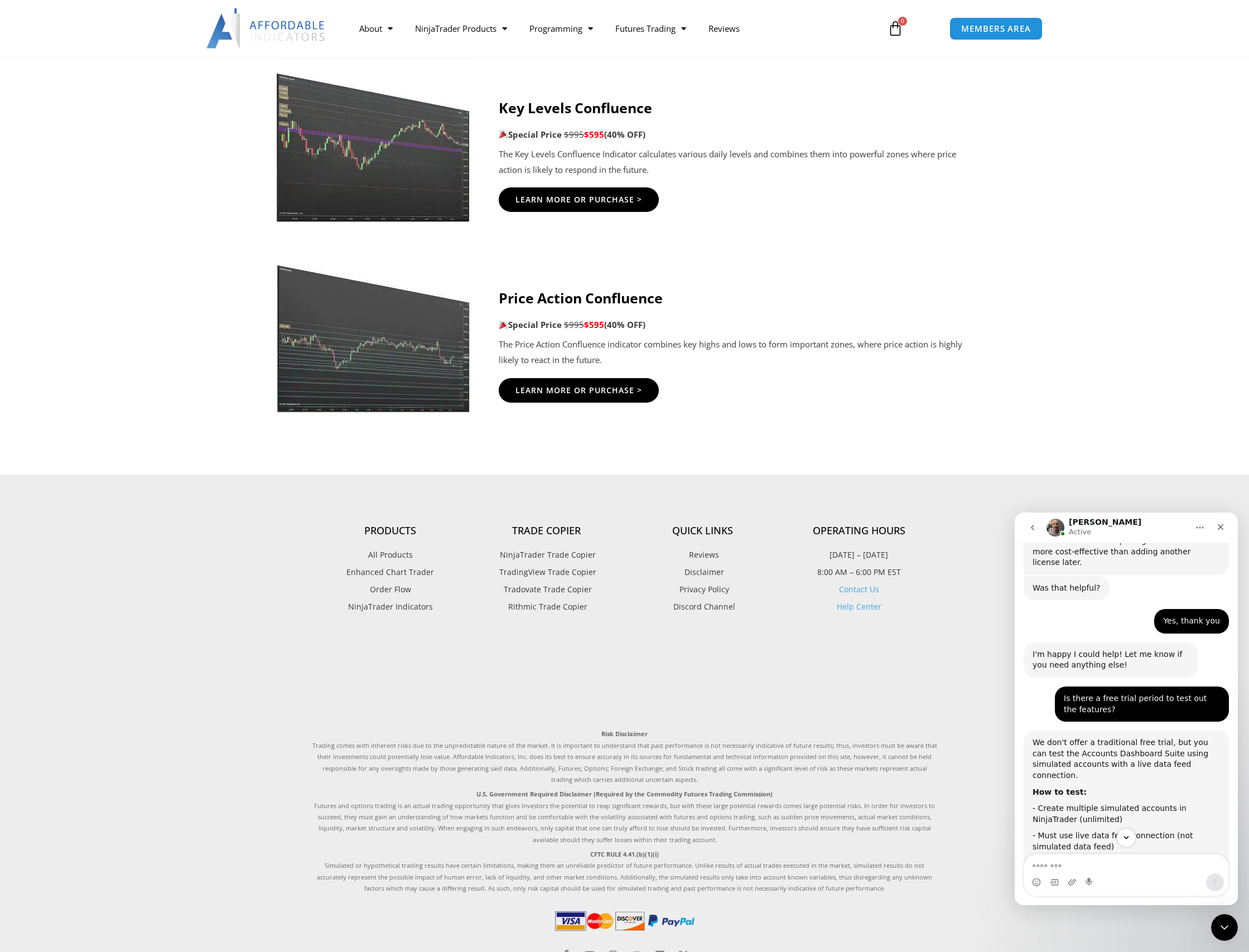
scroll to position [1397, 0]
